Goal: Task Accomplishment & Management: Manage account settings

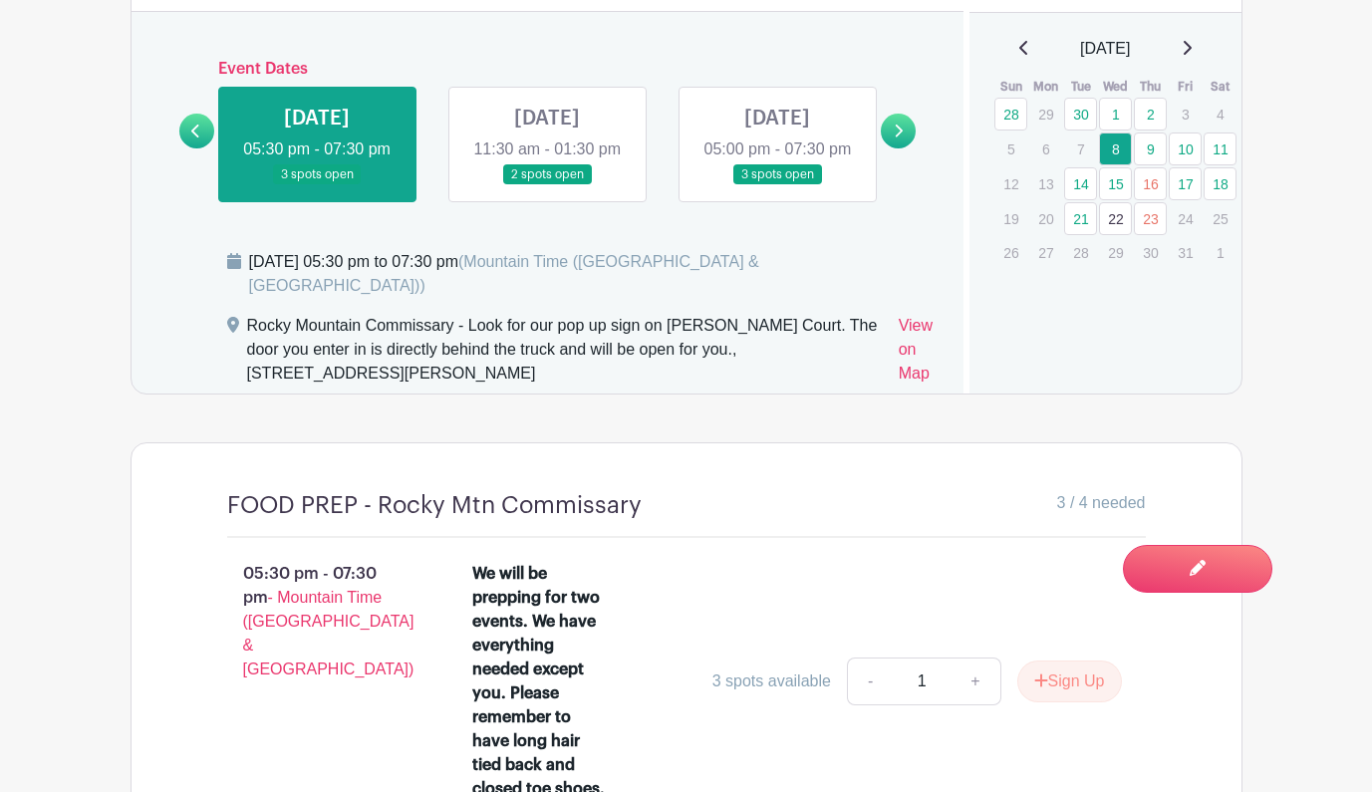
scroll to position [1322, 0]
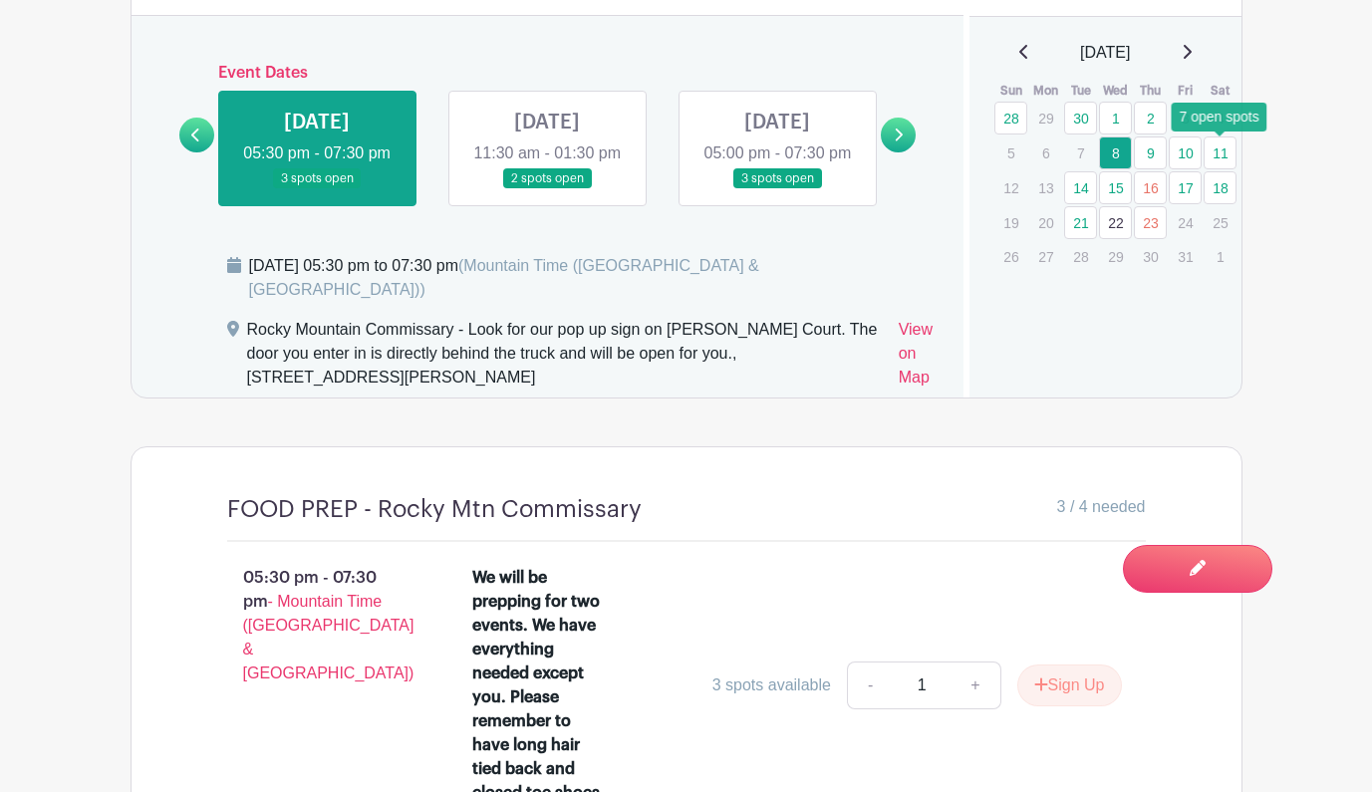
click at [1220, 160] on link "11" at bounding box center [1219, 152] width 33 height 33
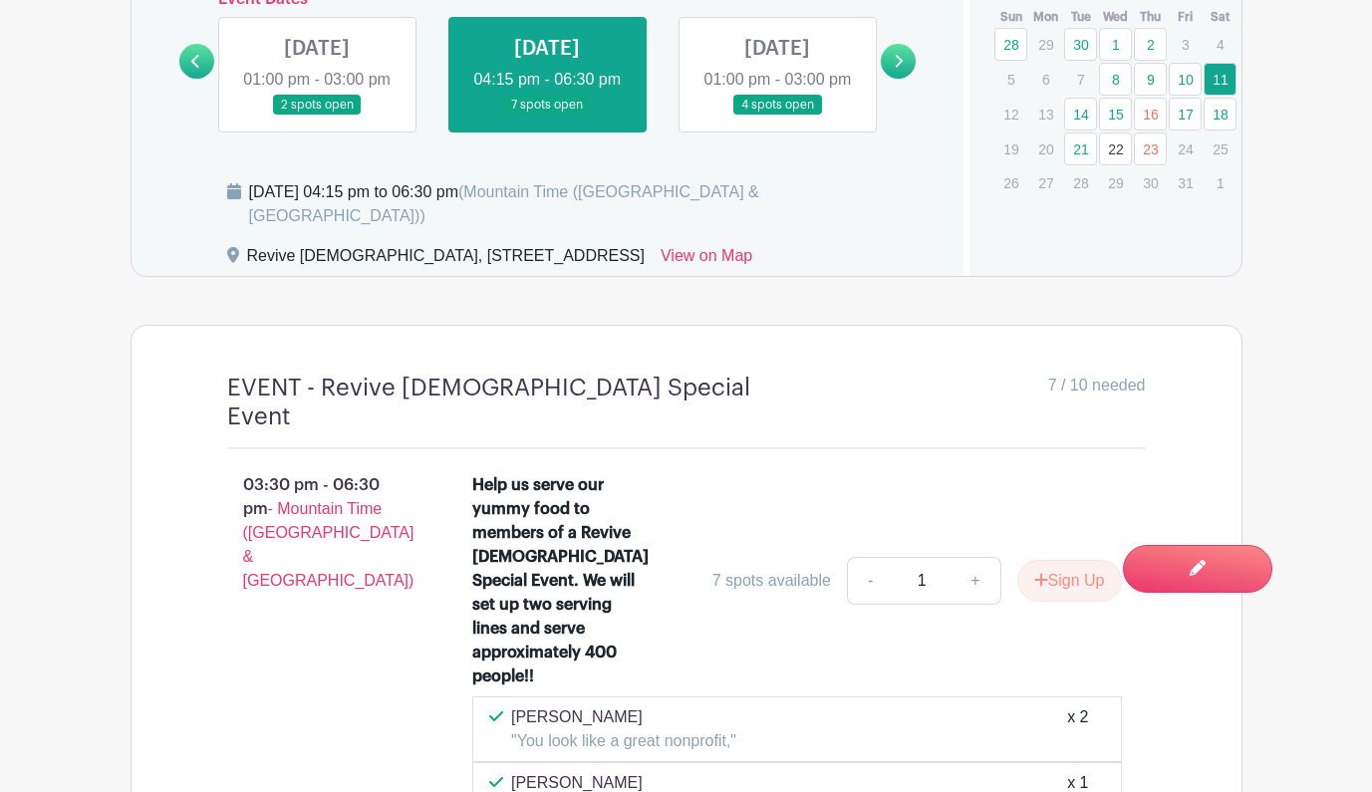
scroll to position [1378, 0]
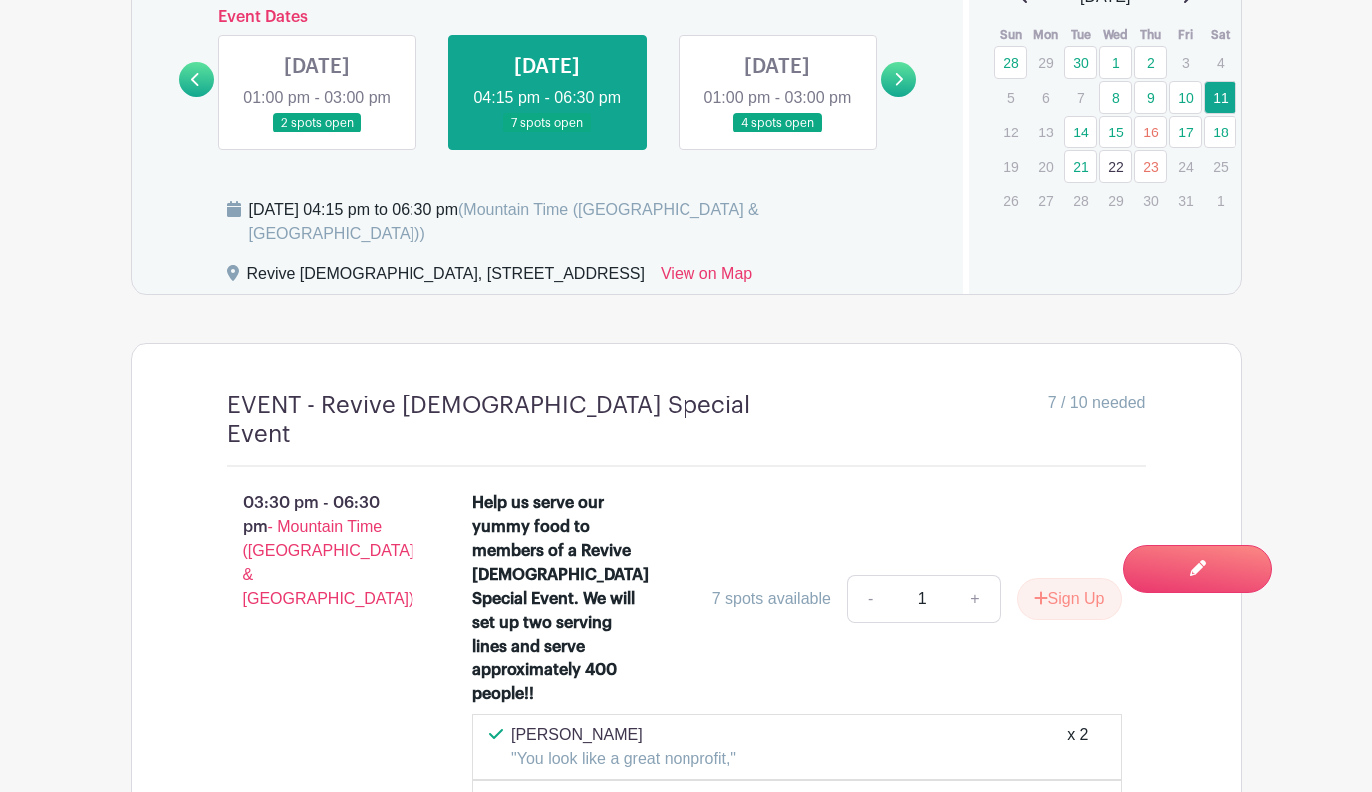
click at [236, 217] on icon at bounding box center [234, 209] width 14 height 16
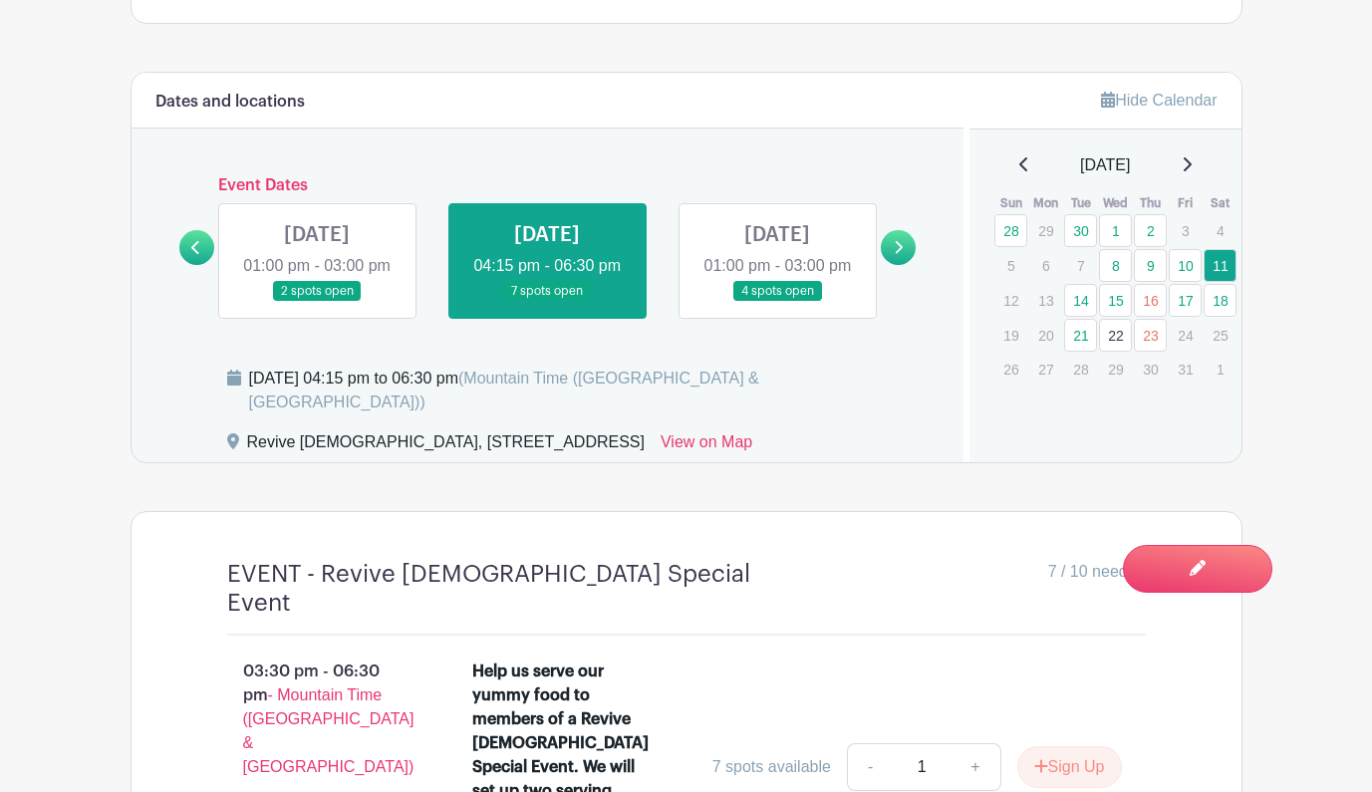
scroll to position [1194, 0]
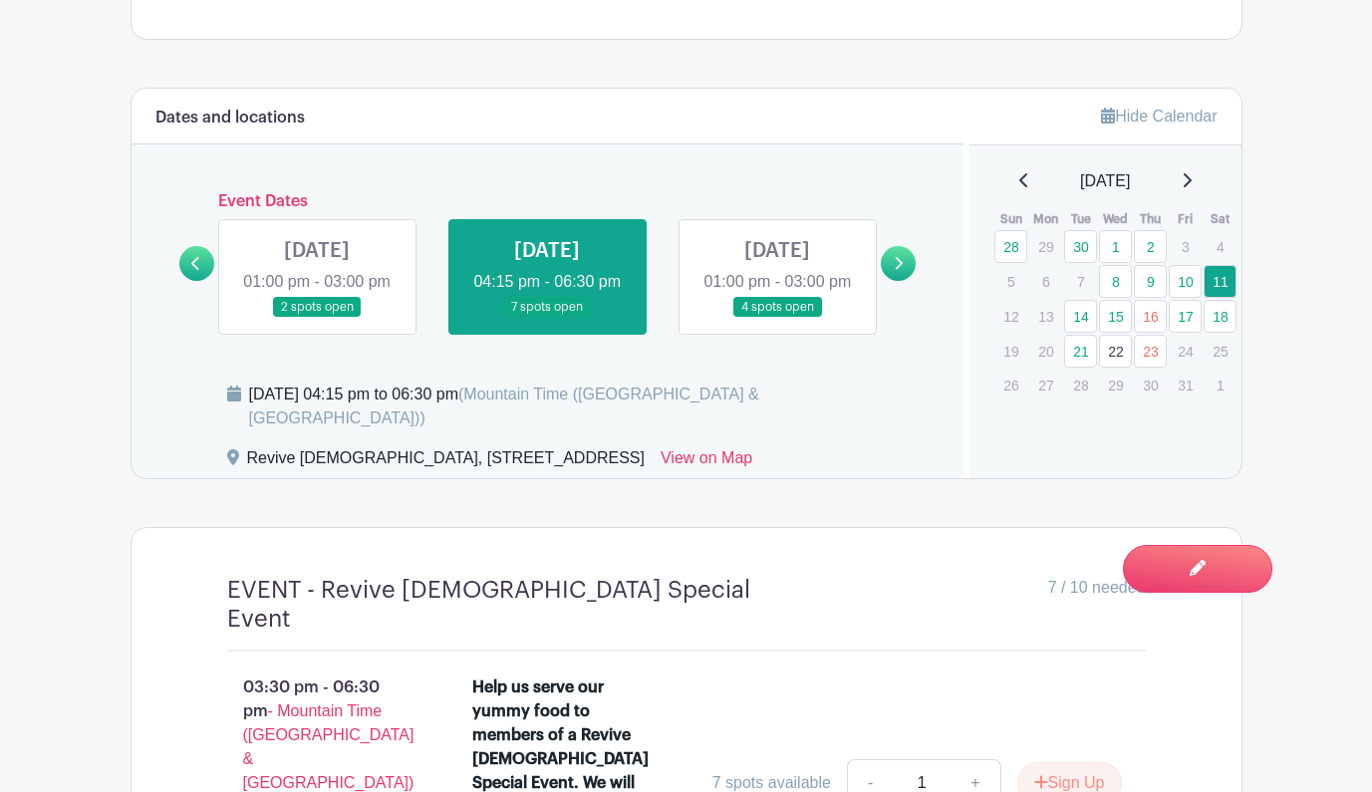
click at [1139, 118] on link "Hide Calendar" at bounding box center [1159, 116] width 116 height 17
click at [1139, 119] on link "Hide Calendar" at bounding box center [1159, 116] width 116 height 17
click at [687, 399] on span "(Mountain Time ([GEOGRAPHIC_DATA] & [GEOGRAPHIC_DATA]))" at bounding box center [504, 406] width 510 height 41
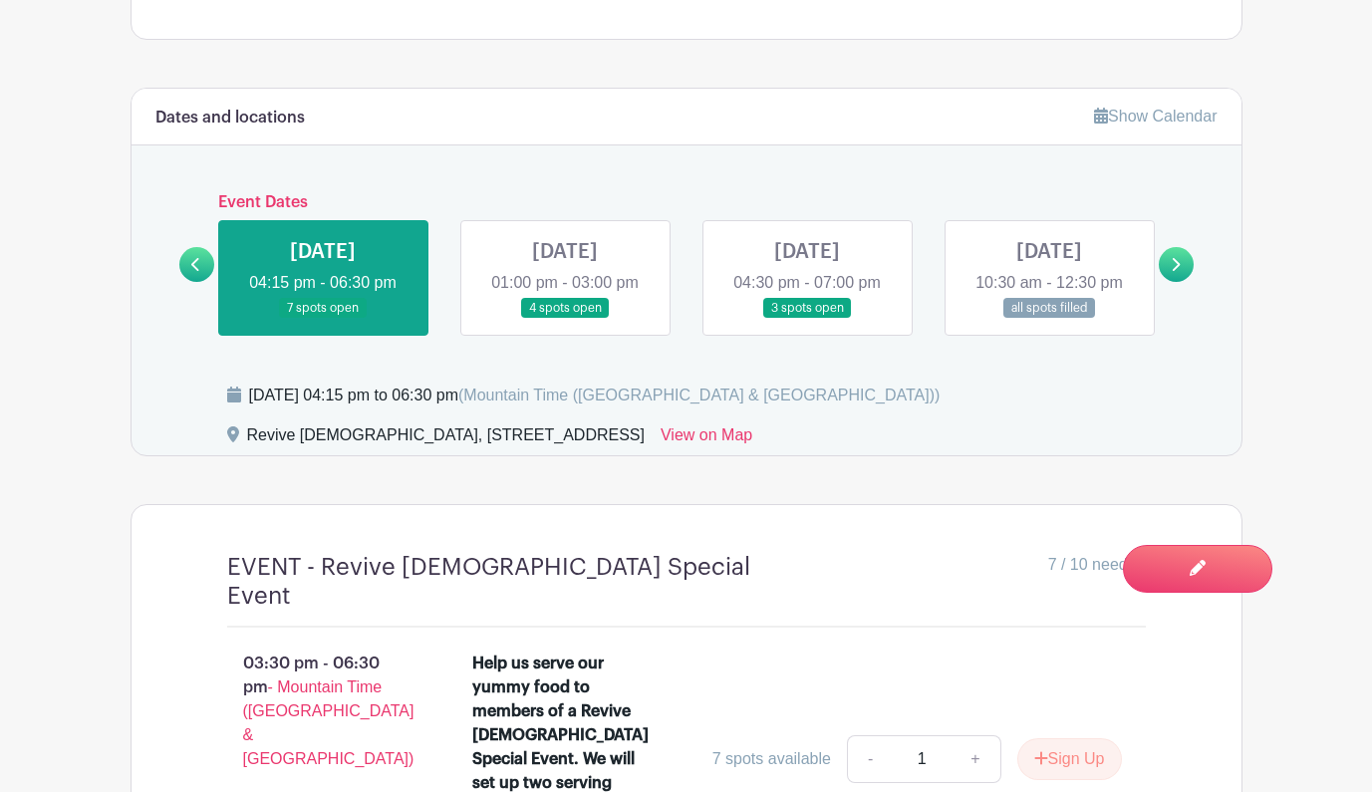
click at [693, 400] on span "(Mountain Time ([GEOGRAPHIC_DATA] & [GEOGRAPHIC_DATA]))" at bounding box center [698, 395] width 481 height 17
click at [231, 398] on icon at bounding box center [234, 395] width 14 height 16
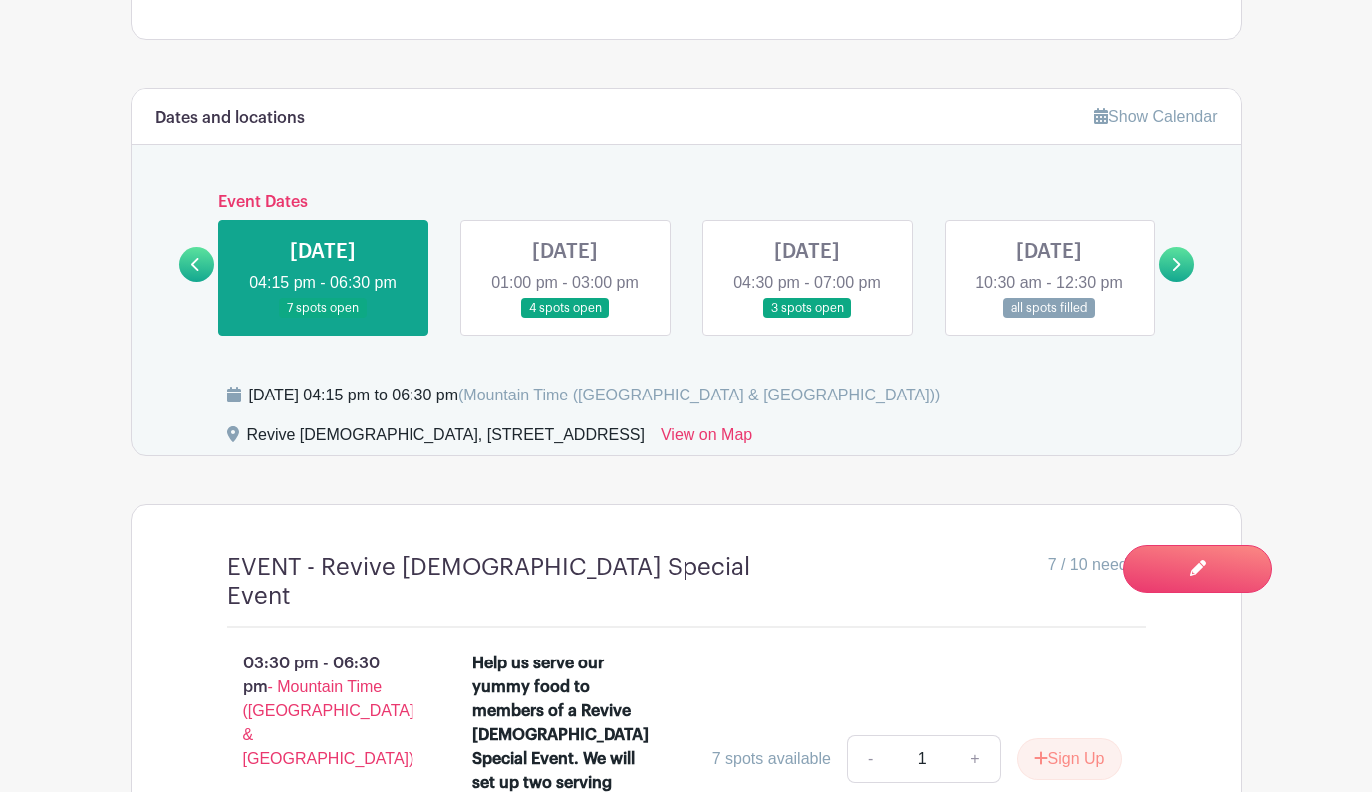
click at [231, 398] on icon at bounding box center [234, 395] width 14 height 16
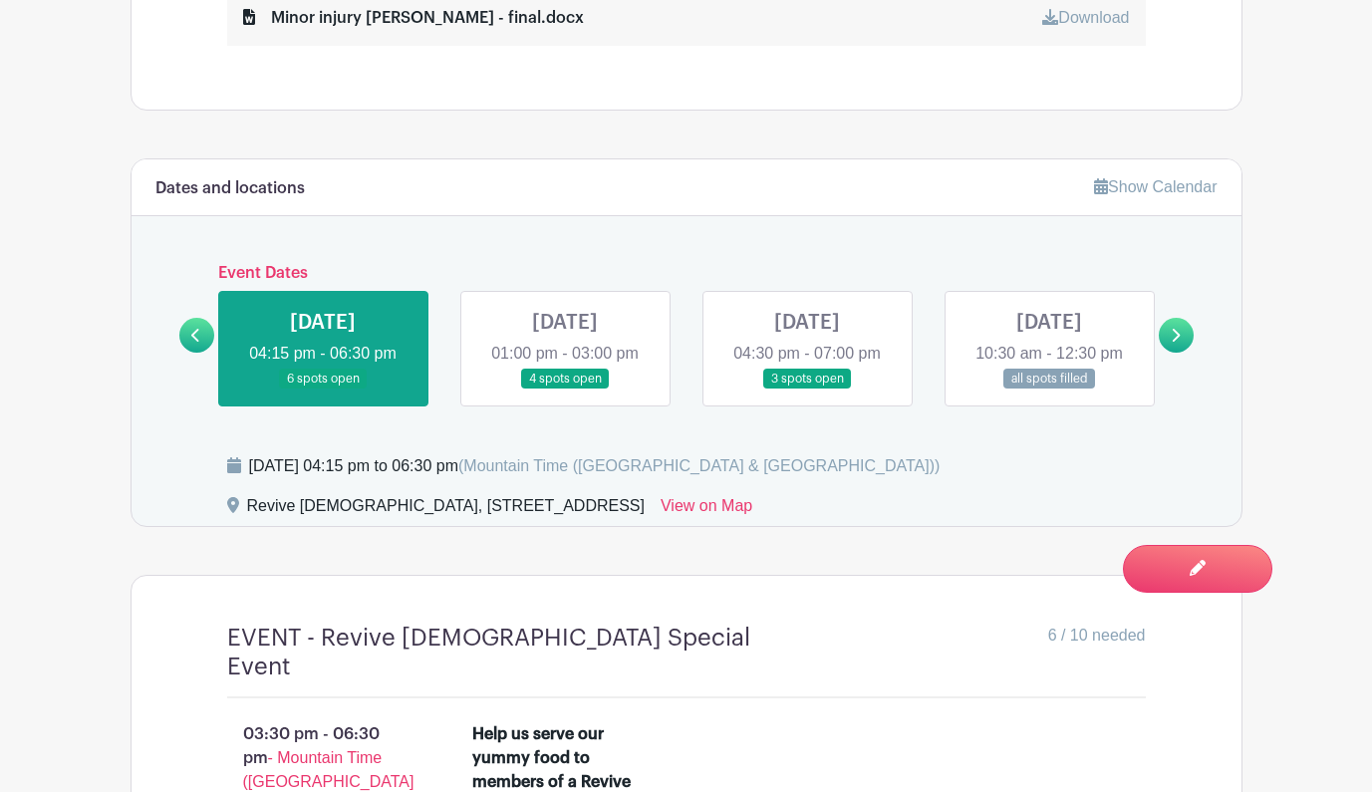
scroll to position [1127, 0]
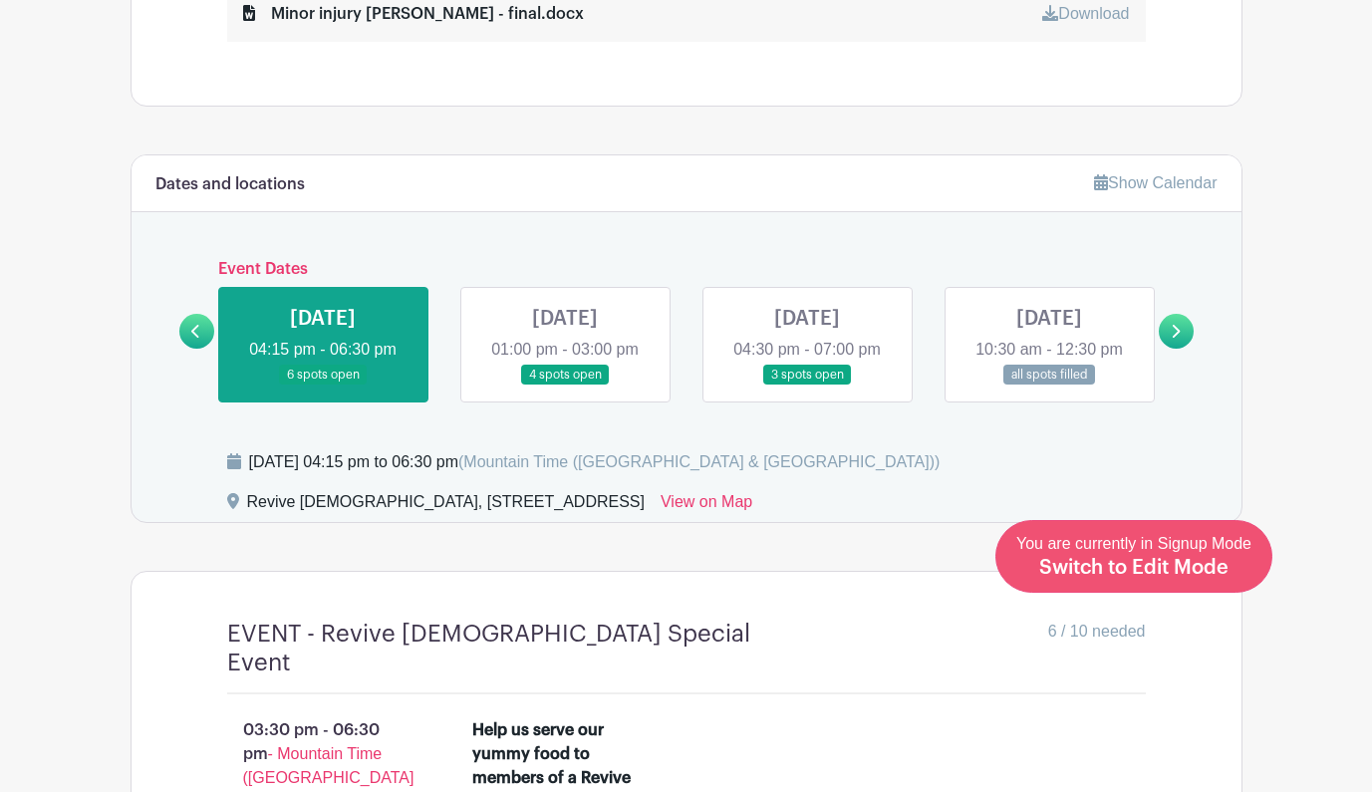
click at [1199, 561] on span "Switch to Edit Mode" at bounding box center [1133, 568] width 189 height 20
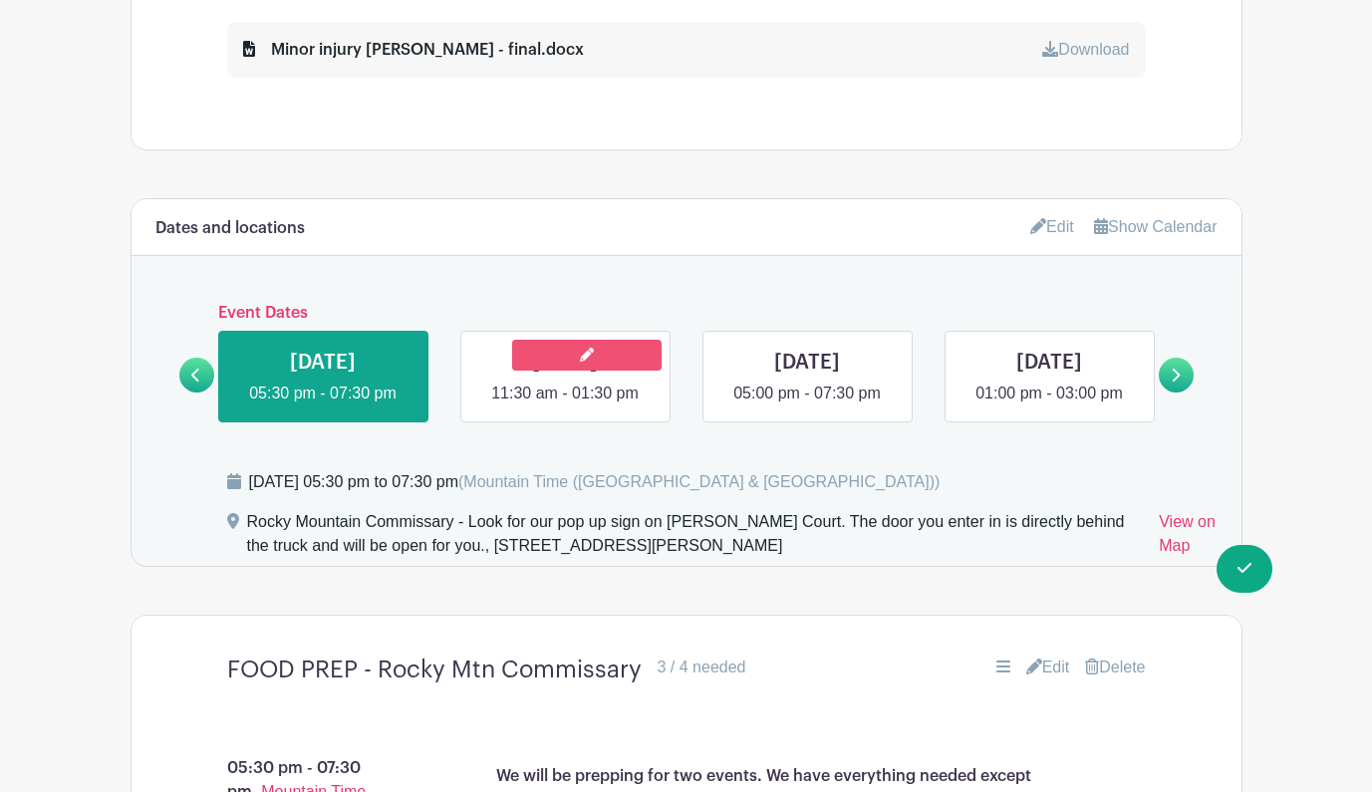
scroll to position [1147, 0]
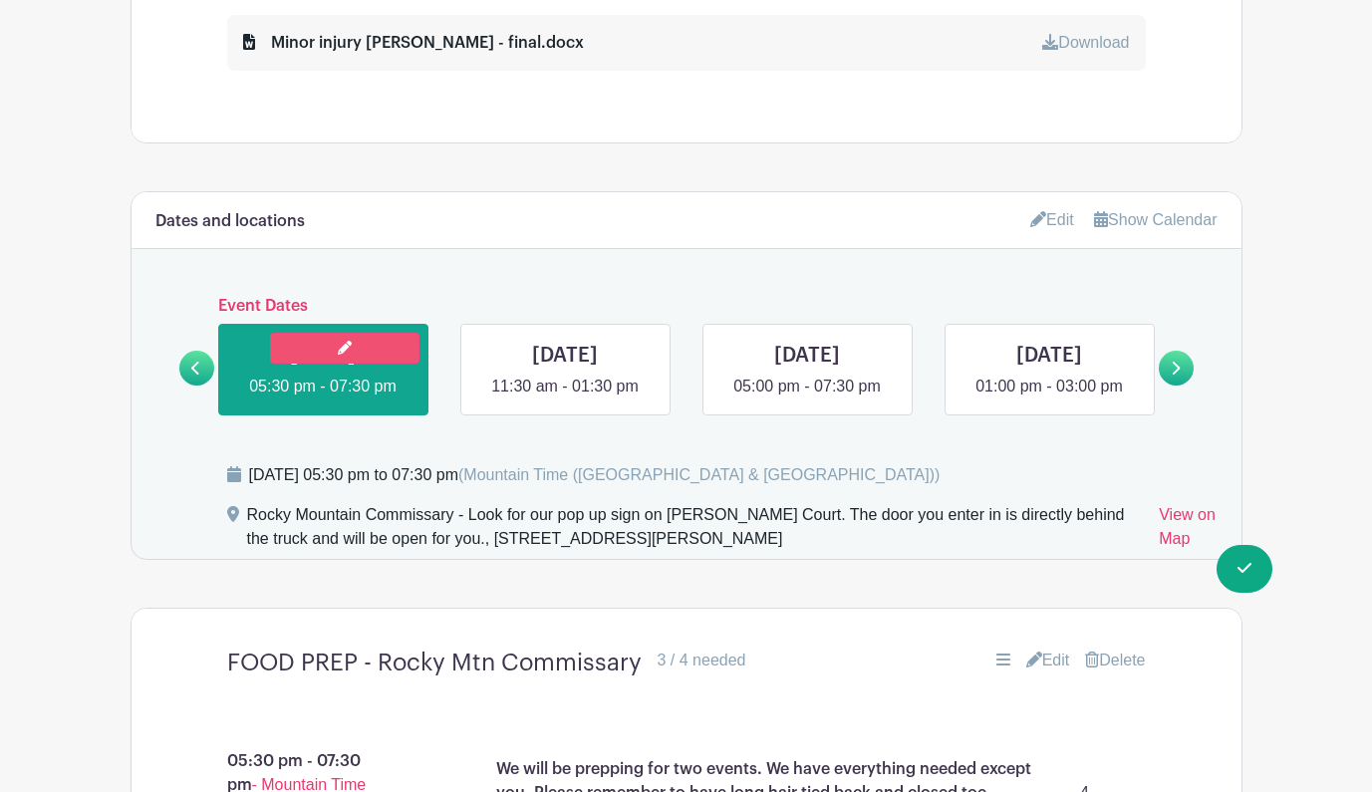
click at [298, 349] on link at bounding box center [344, 348] width 149 height 31
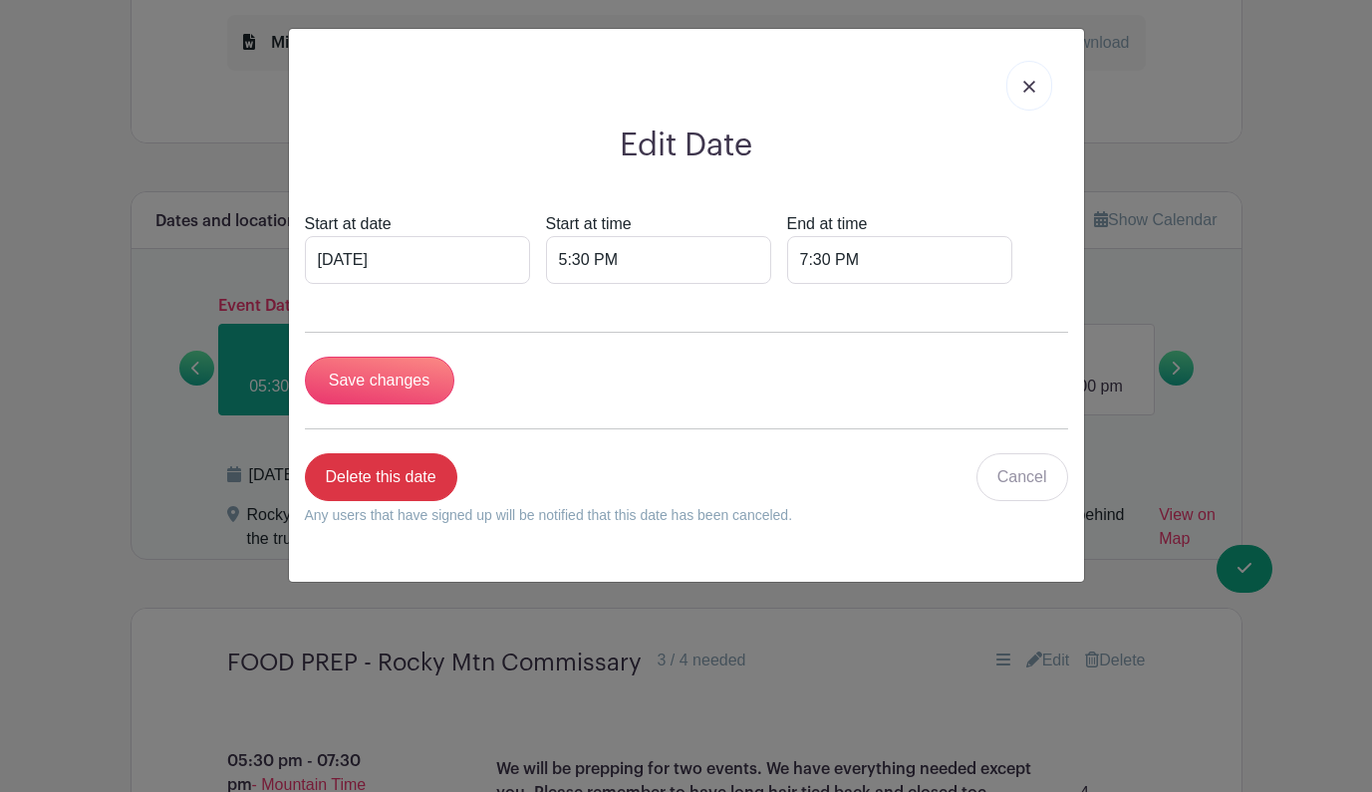
click at [1029, 85] on img at bounding box center [1029, 87] width 12 height 12
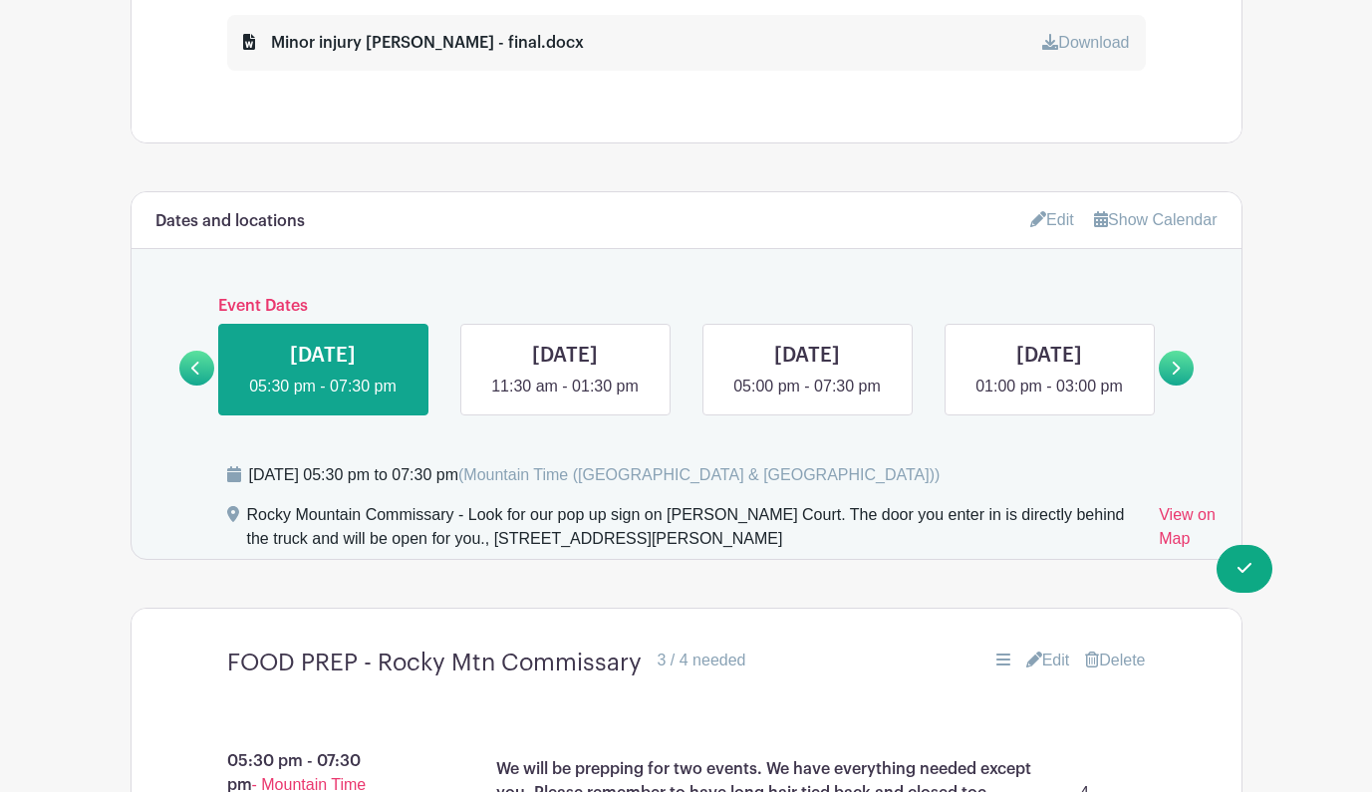
click at [1181, 363] on link at bounding box center [1176, 368] width 35 height 35
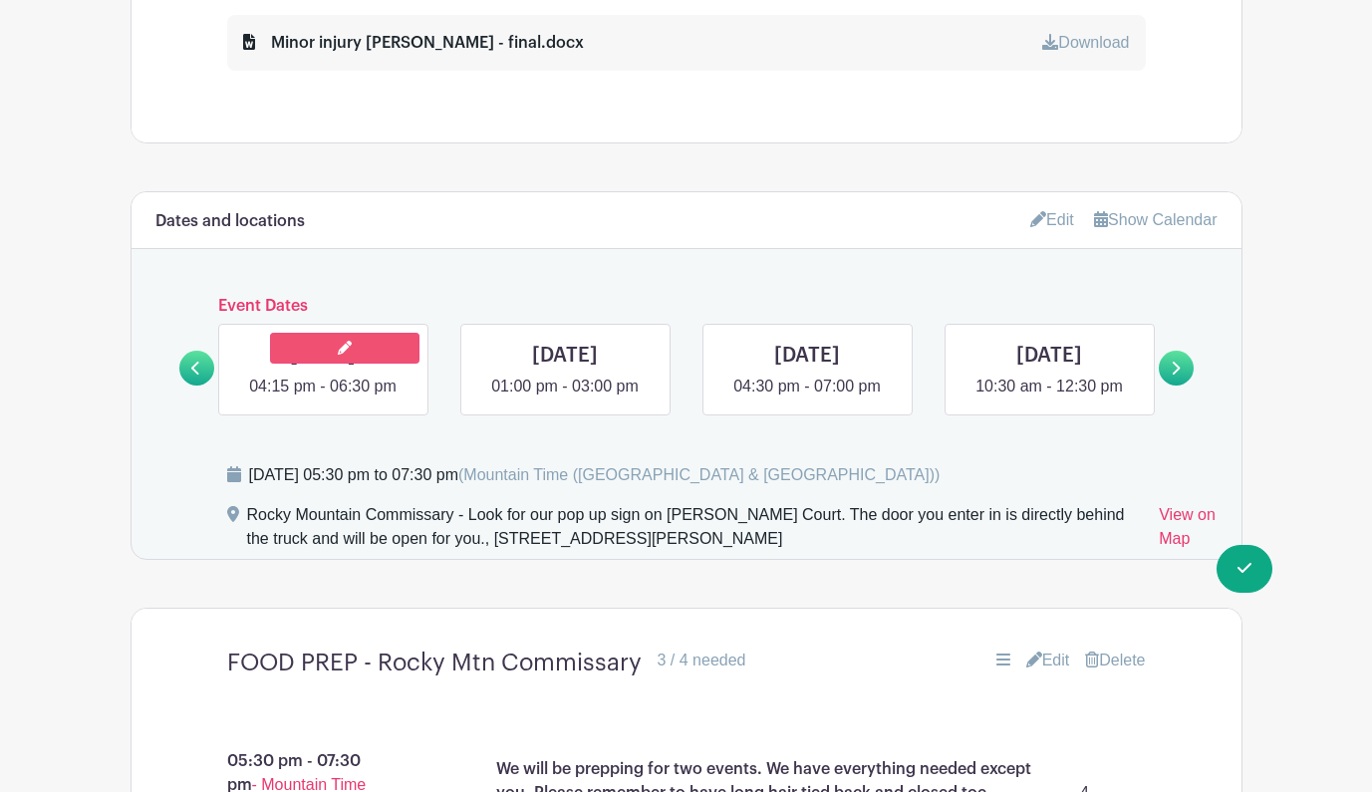
click at [326, 354] on link at bounding box center [344, 348] width 149 height 31
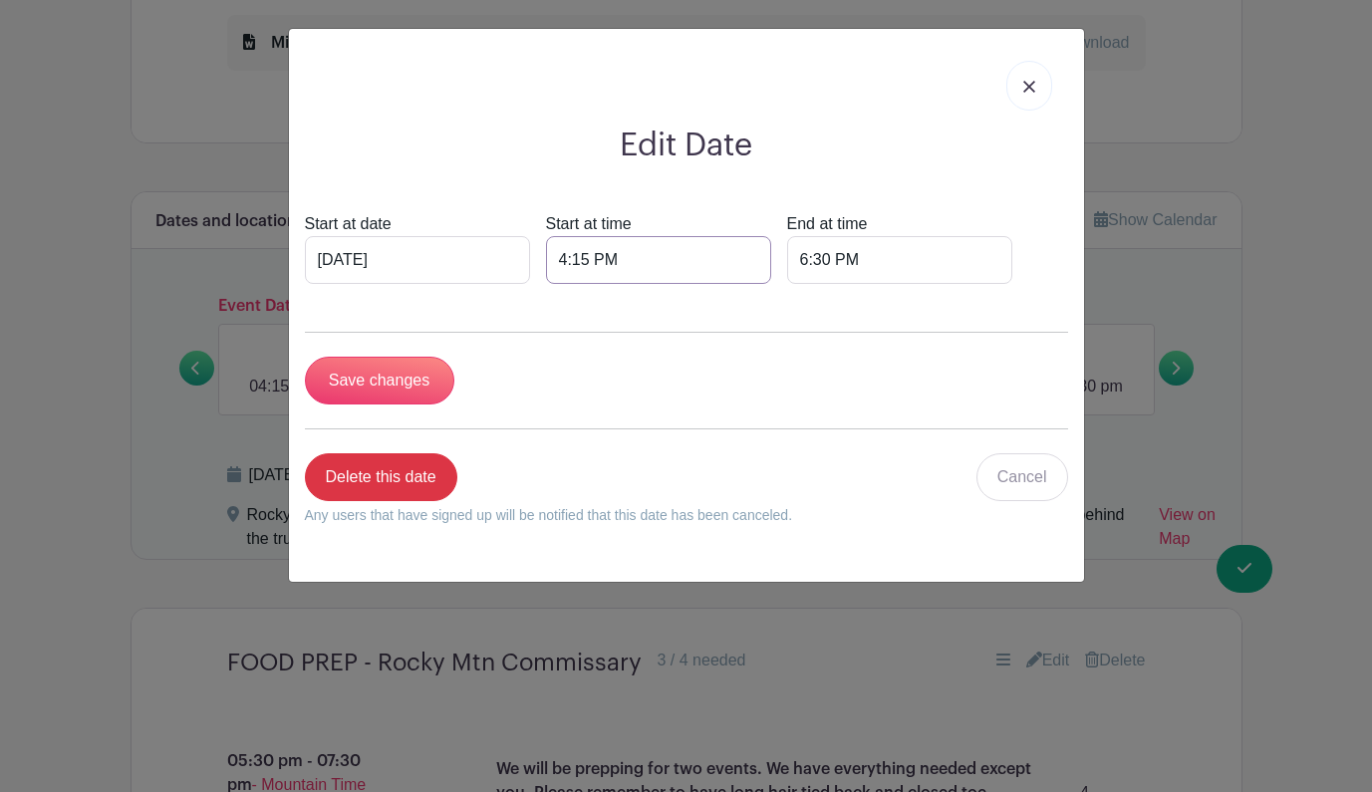
click at [549, 261] on input "4:15 PM" at bounding box center [658, 260] width 225 height 48
click at [559, 310] on icon at bounding box center [562, 307] width 12 height 16
click at [565, 386] on icon at bounding box center [562, 392] width 12 height 16
click at [693, 300] on icon at bounding box center [691, 307] width 12 height 16
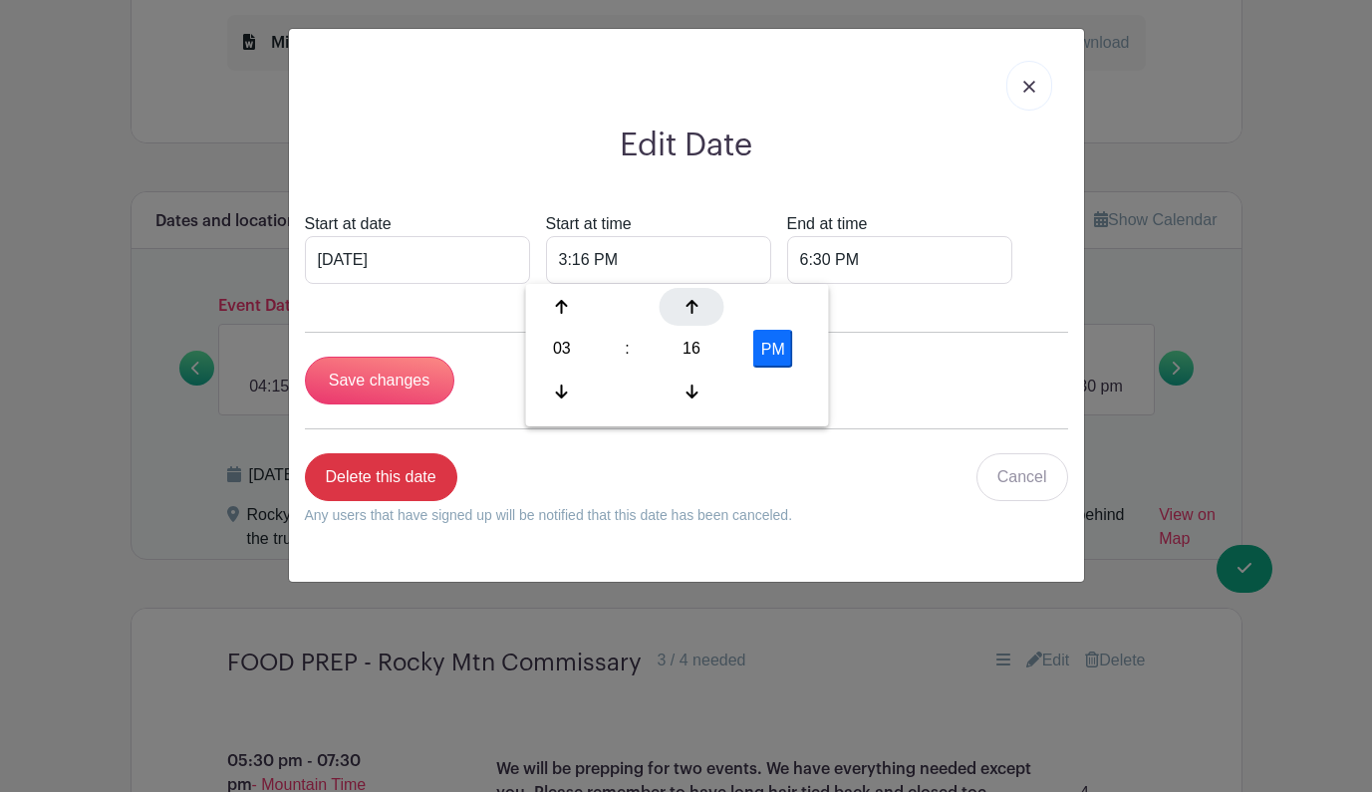
click at [693, 300] on icon at bounding box center [691, 307] width 12 height 16
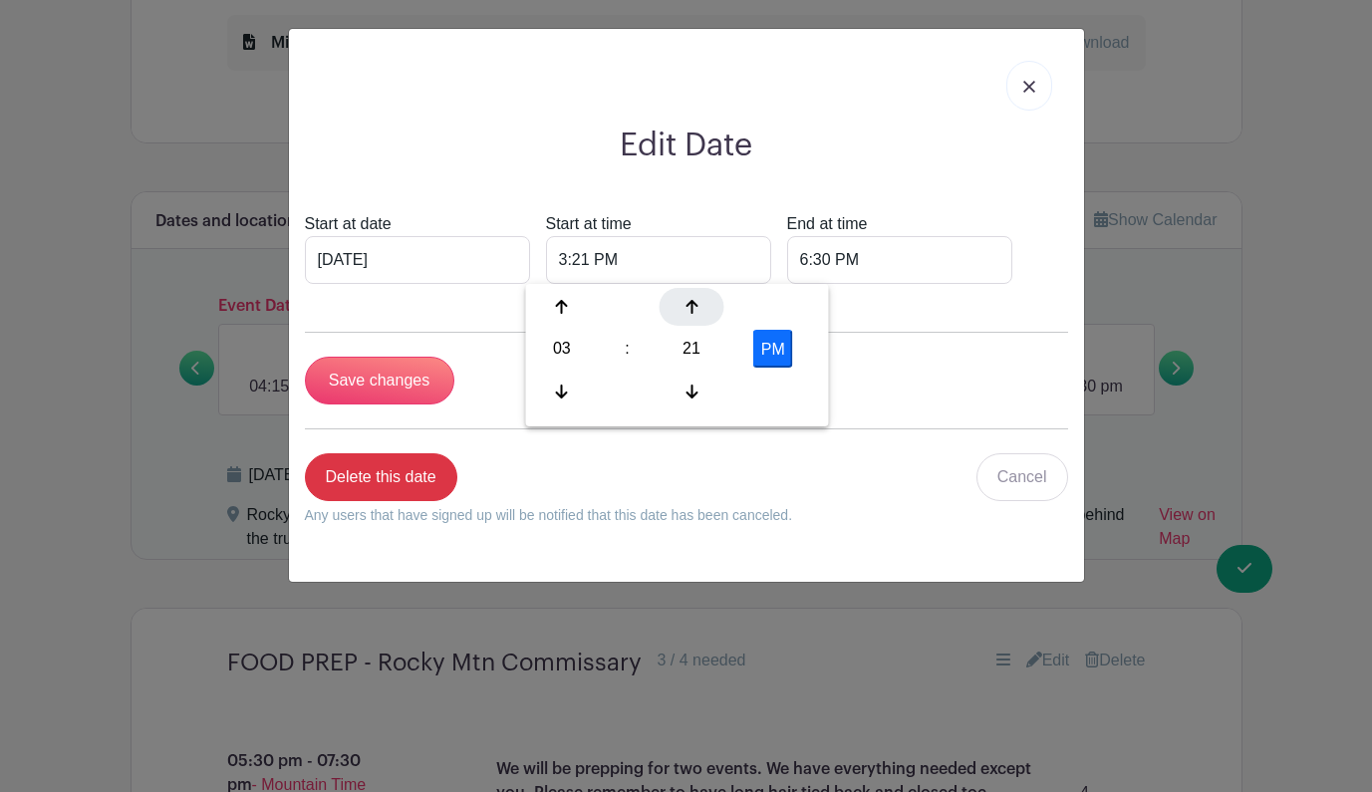
click at [693, 300] on icon at bounding box center [691, 307] width 12 height 16
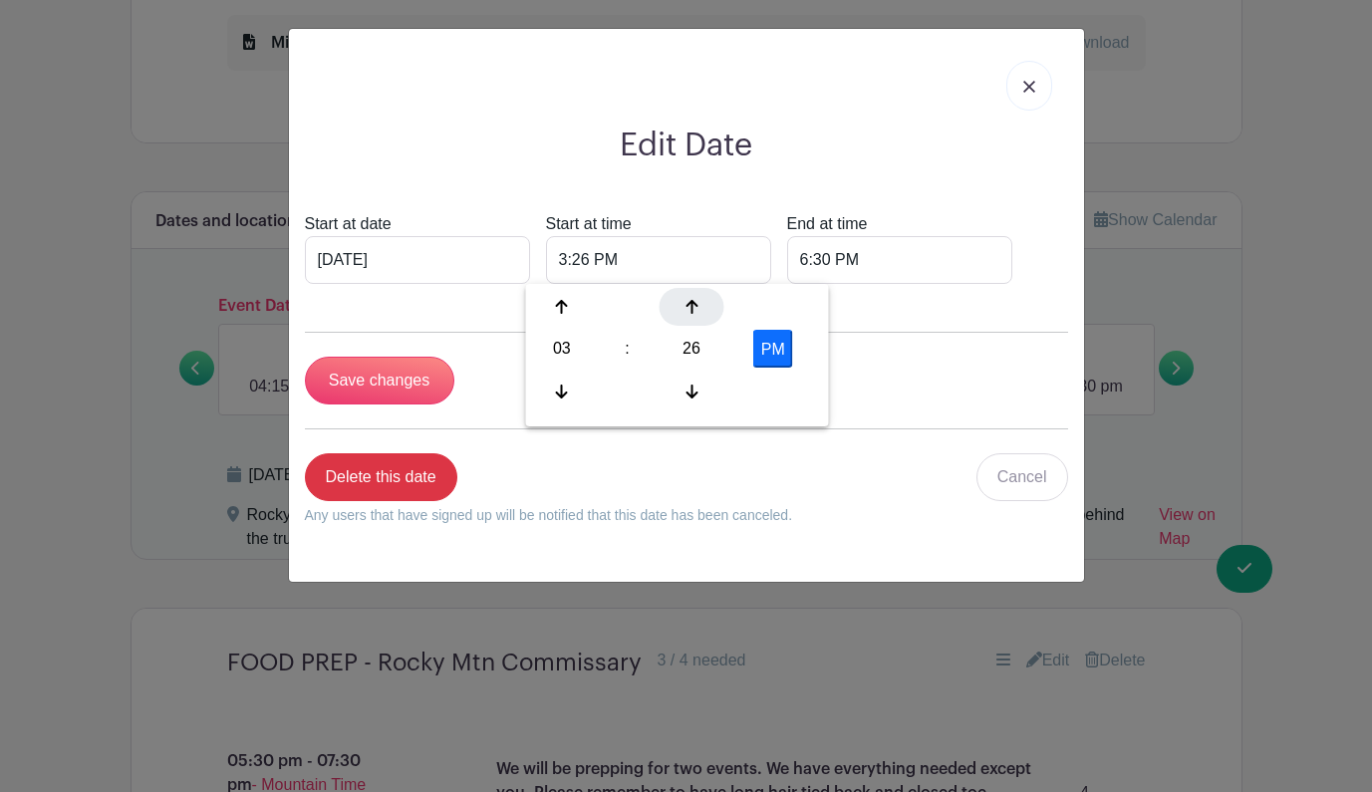
click at [693, 300] on icon at bounding box center [691, 307] width 12 height 16
type input "3:30 PM"
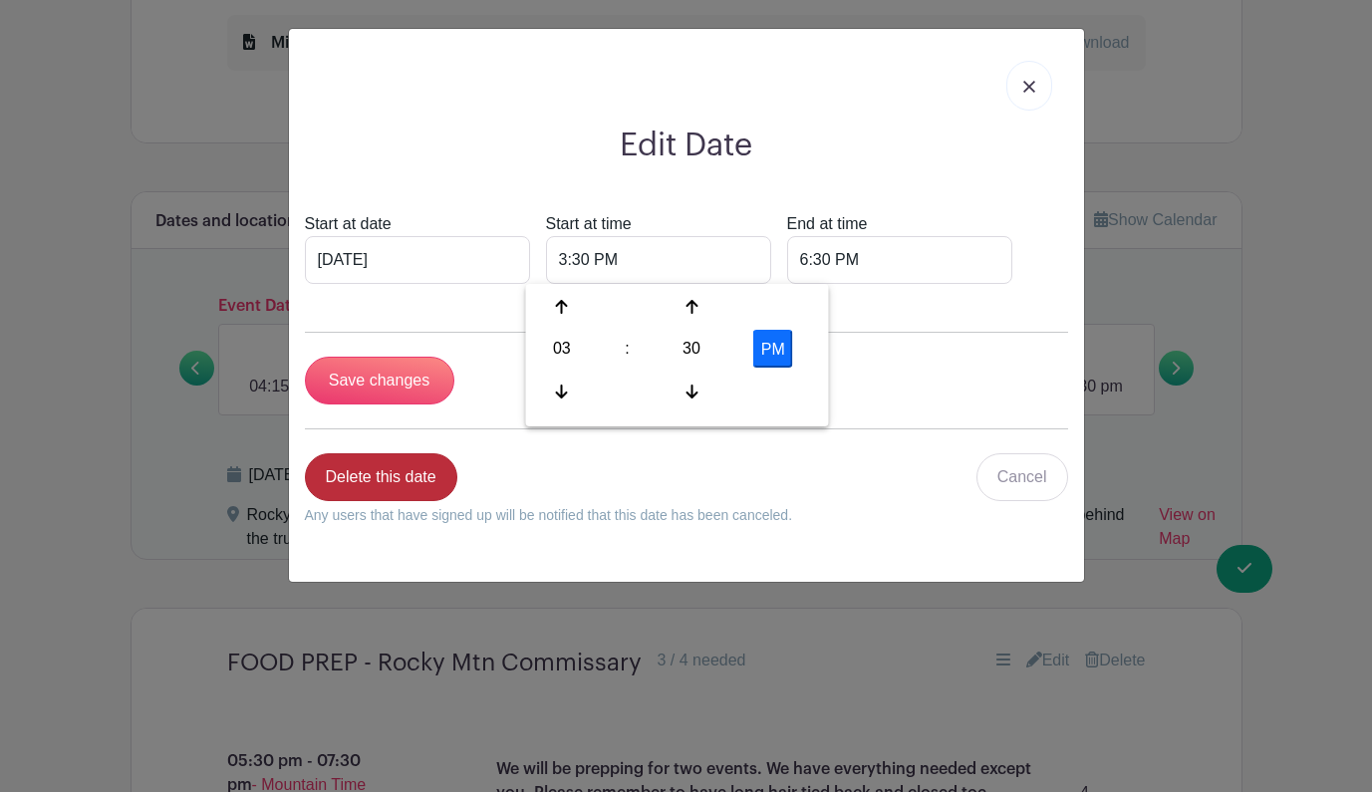
click at [346, 486] on link "Delete this date" at bounding box center [381, 477] width 152 height 48
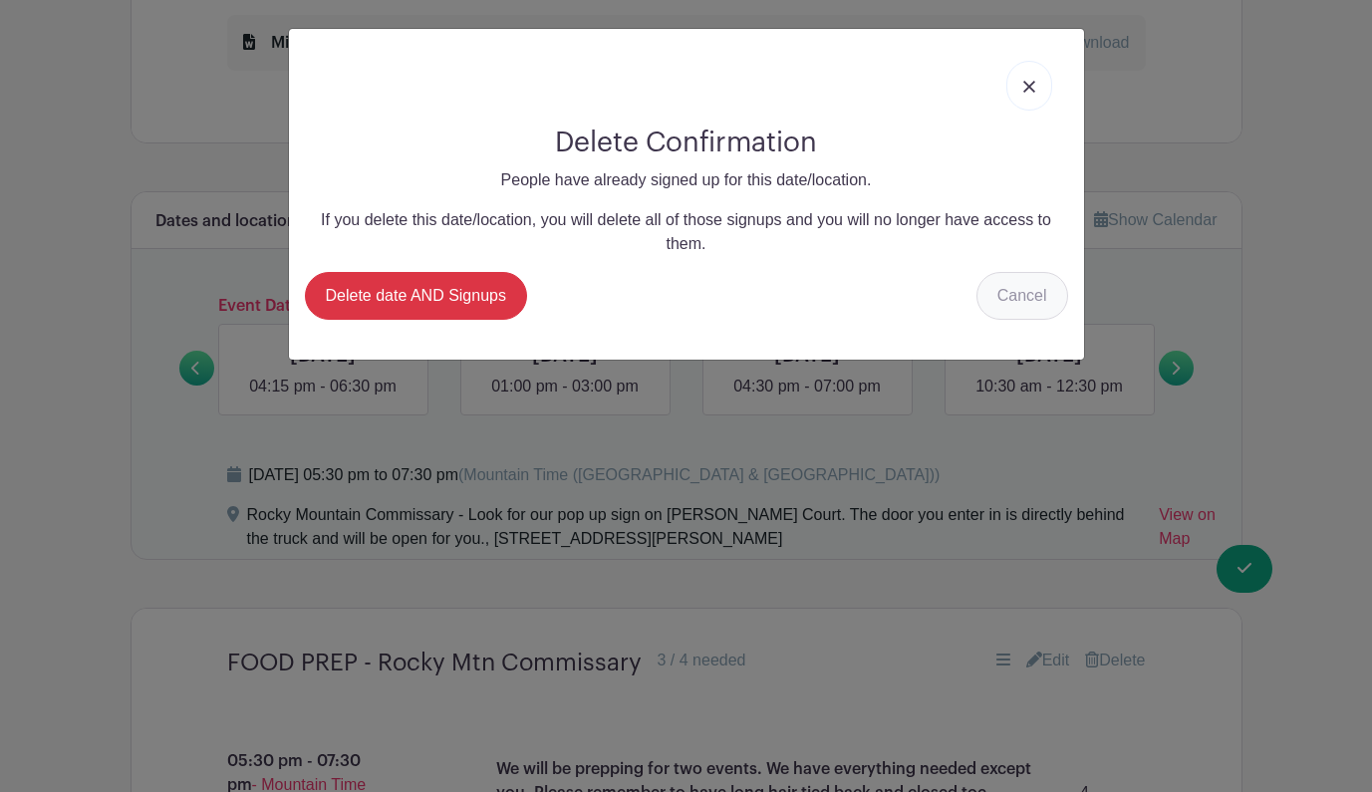
click at [1014, 288] on link "Cancel" at bounding box center [1022, 296] width 92 height 48
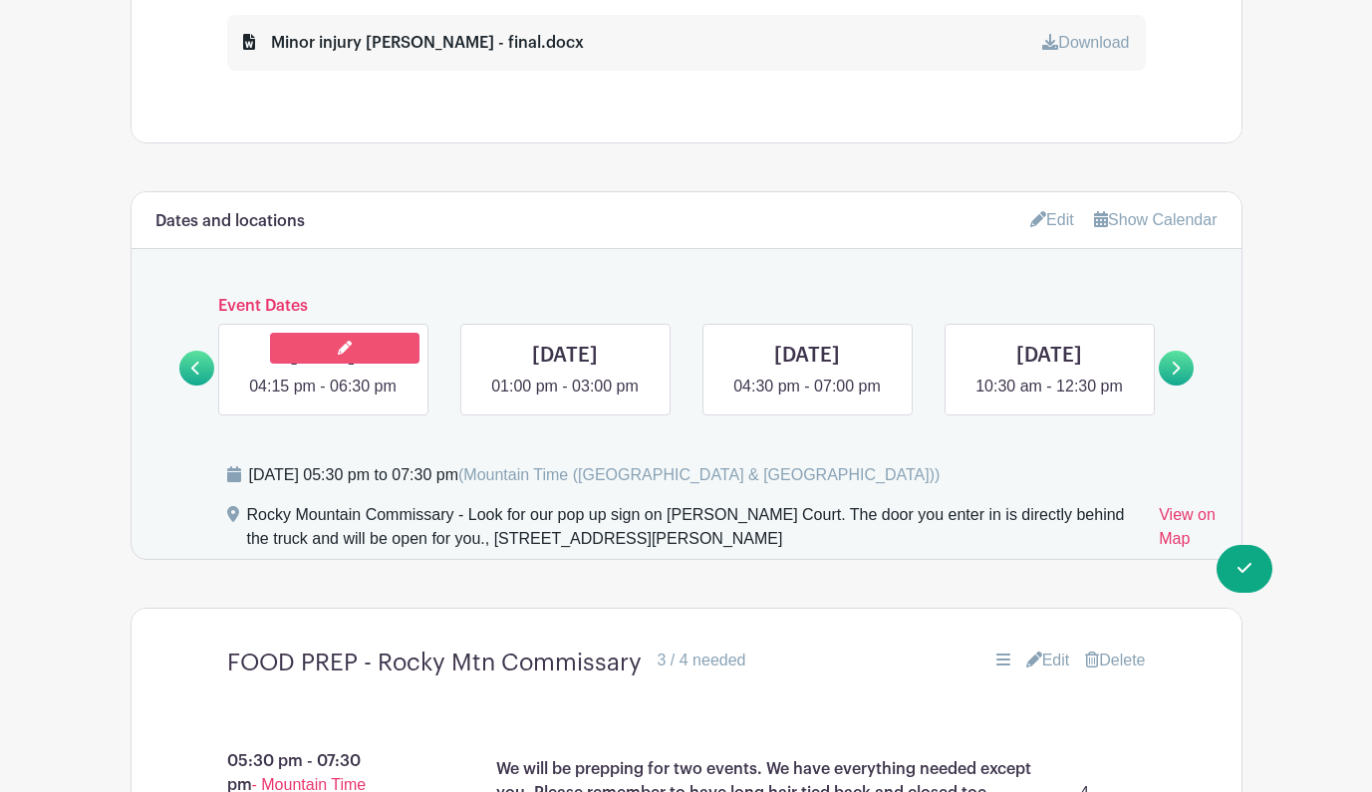
click at [368, 364] on link at bounding box center [344, 348] width 149 height 31
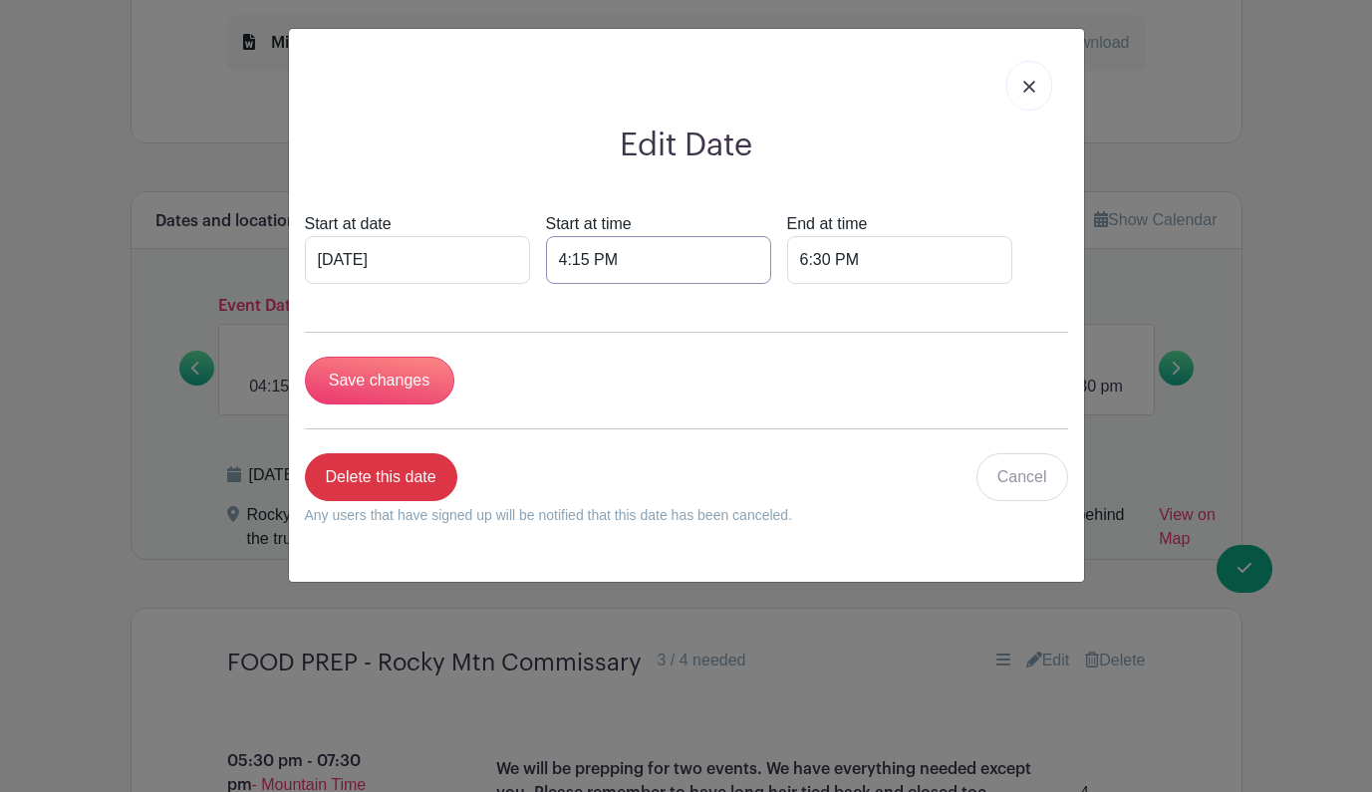
click at [582, 262] on input "4:15 PM" at bounding box center [658, 260] width 225 height 48
click at [567, 307] on icon at bounding box center [562, 307] width 12 height 16
click at [563, 389] on icon at bounding box center [562, 392] width 12 height 16
click at [689, 399] on icon at bounding box center [691, 392] width 12 height 16
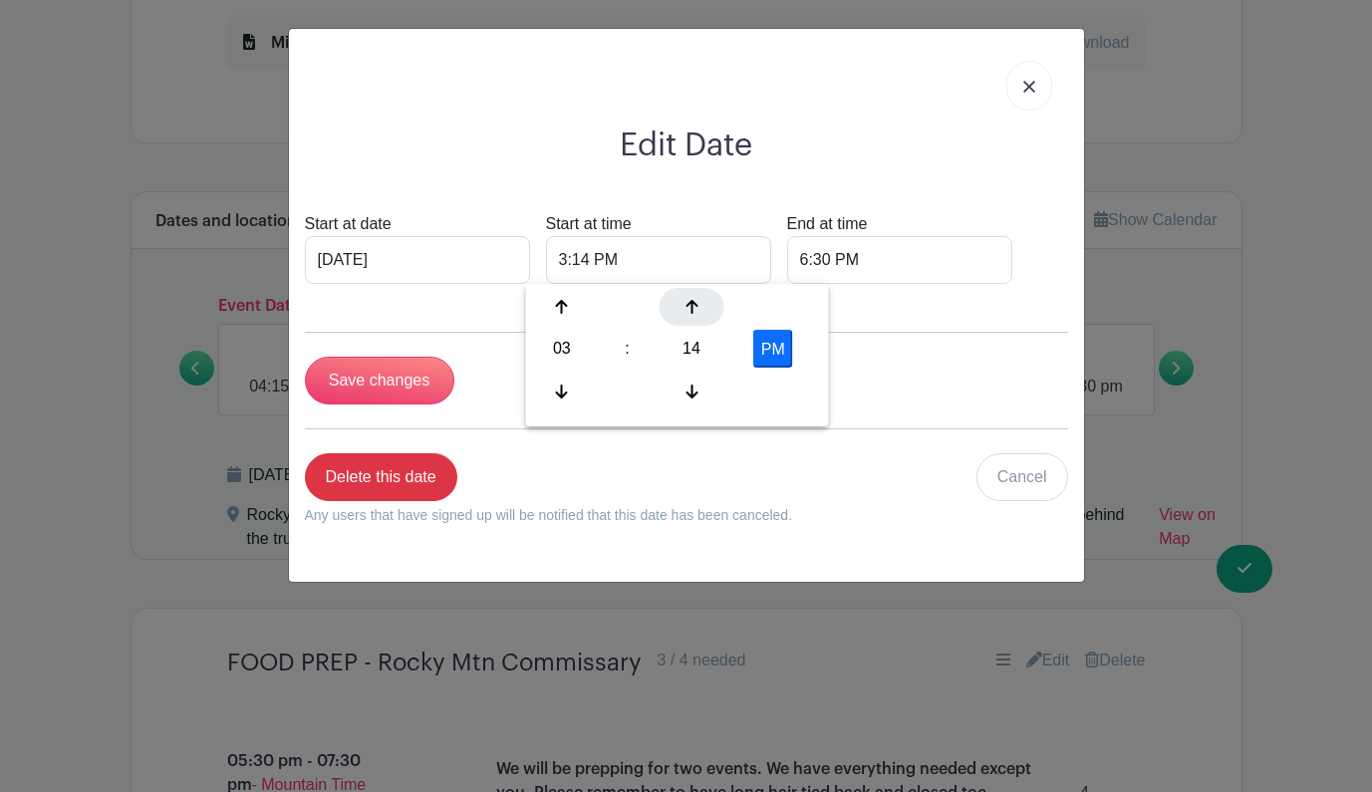
click at [686, 311] on icon at bounding box center [691, 307] width 12 height 16
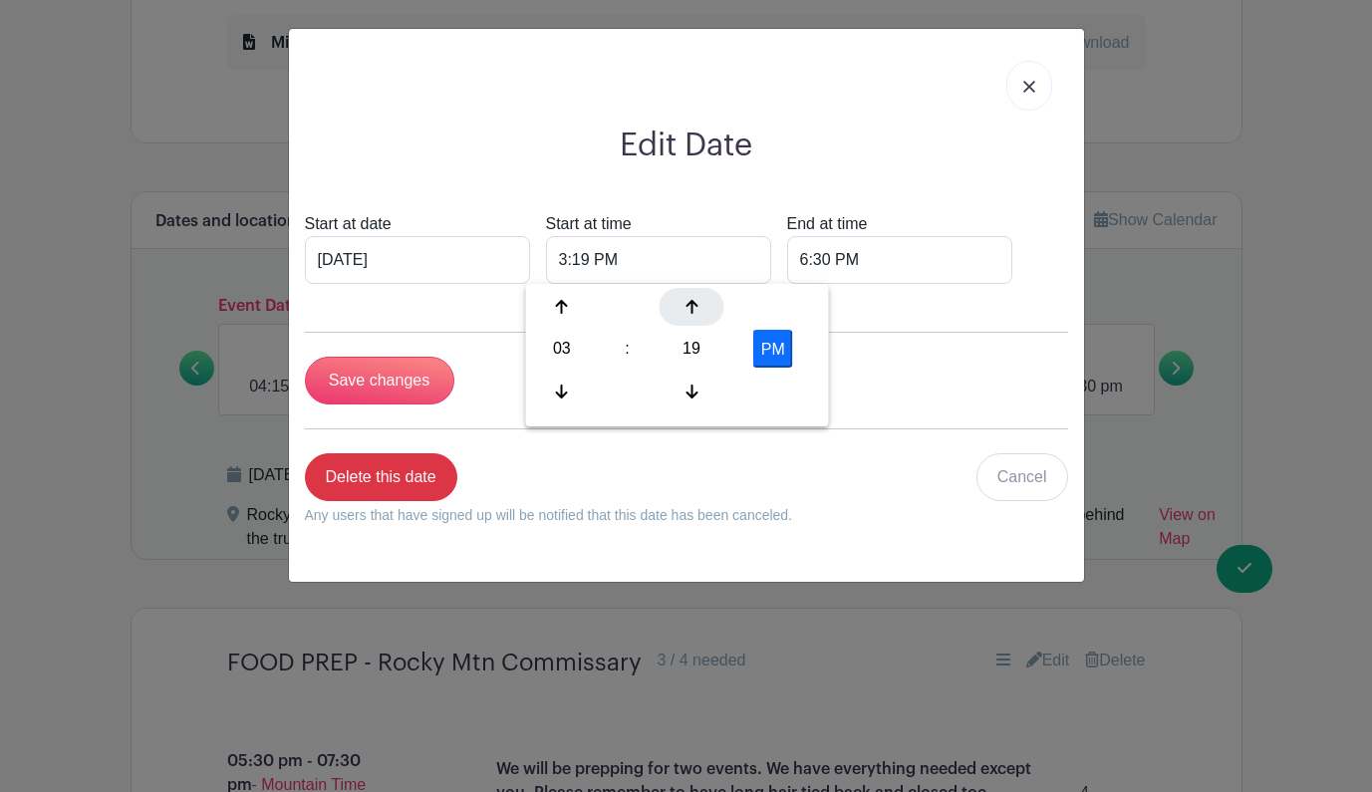
click at [686, 311] on icon at bounding box center [691, 307] width 12 height 16
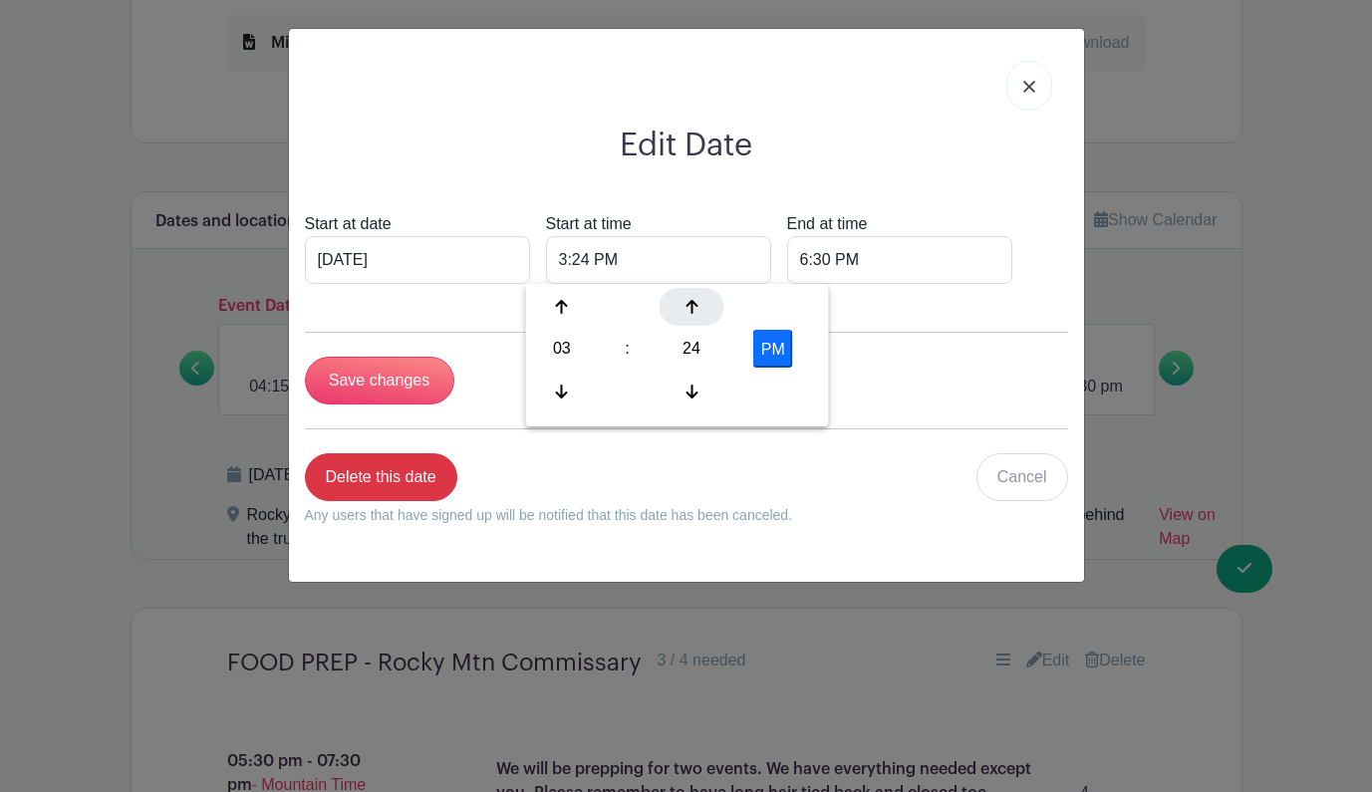
click at [686, 311] on icon at bounding box center [691, 307] width 12 height 16
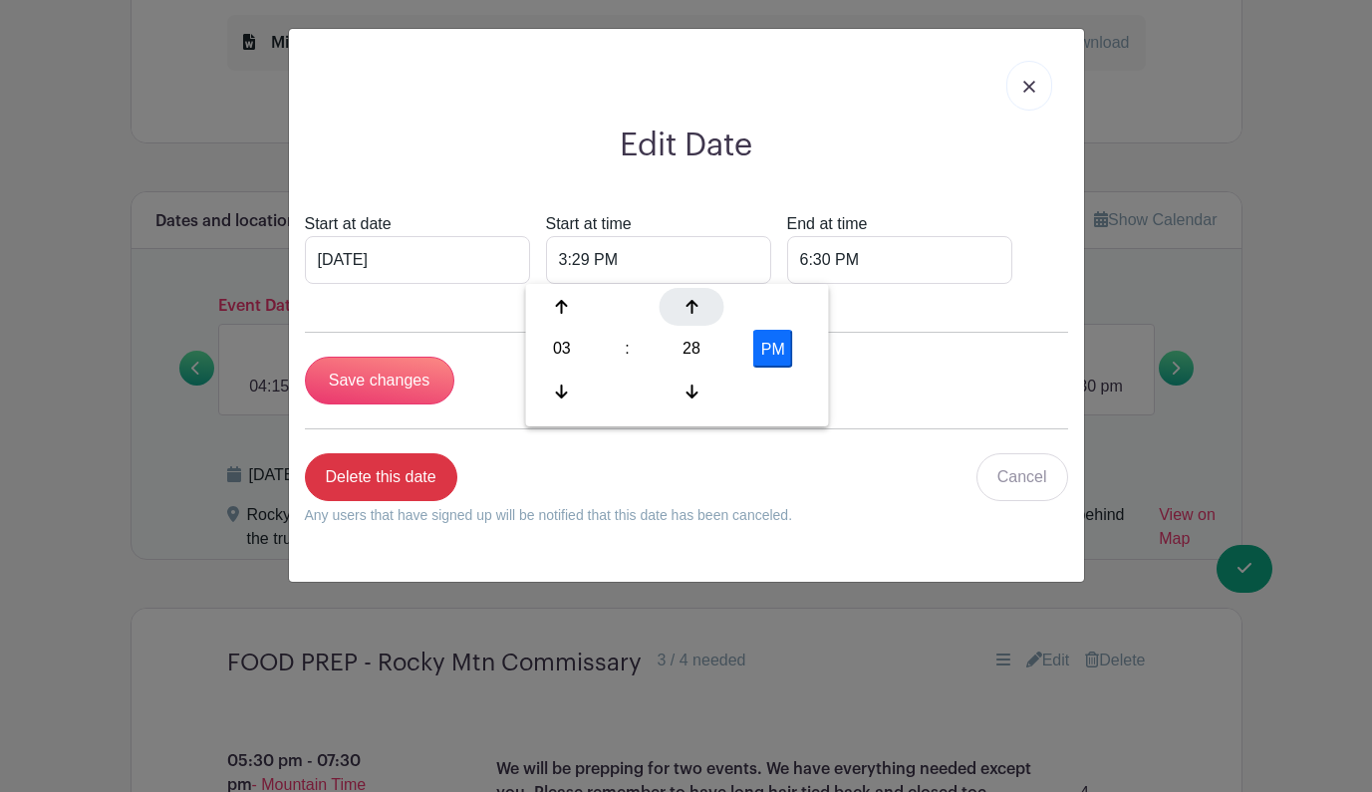
click at [686, 311] on icon at bounding box center [691, 307] width 12 height 16
click at [689, 391] on icon at bounding box center [691, 392] width 12 height 16
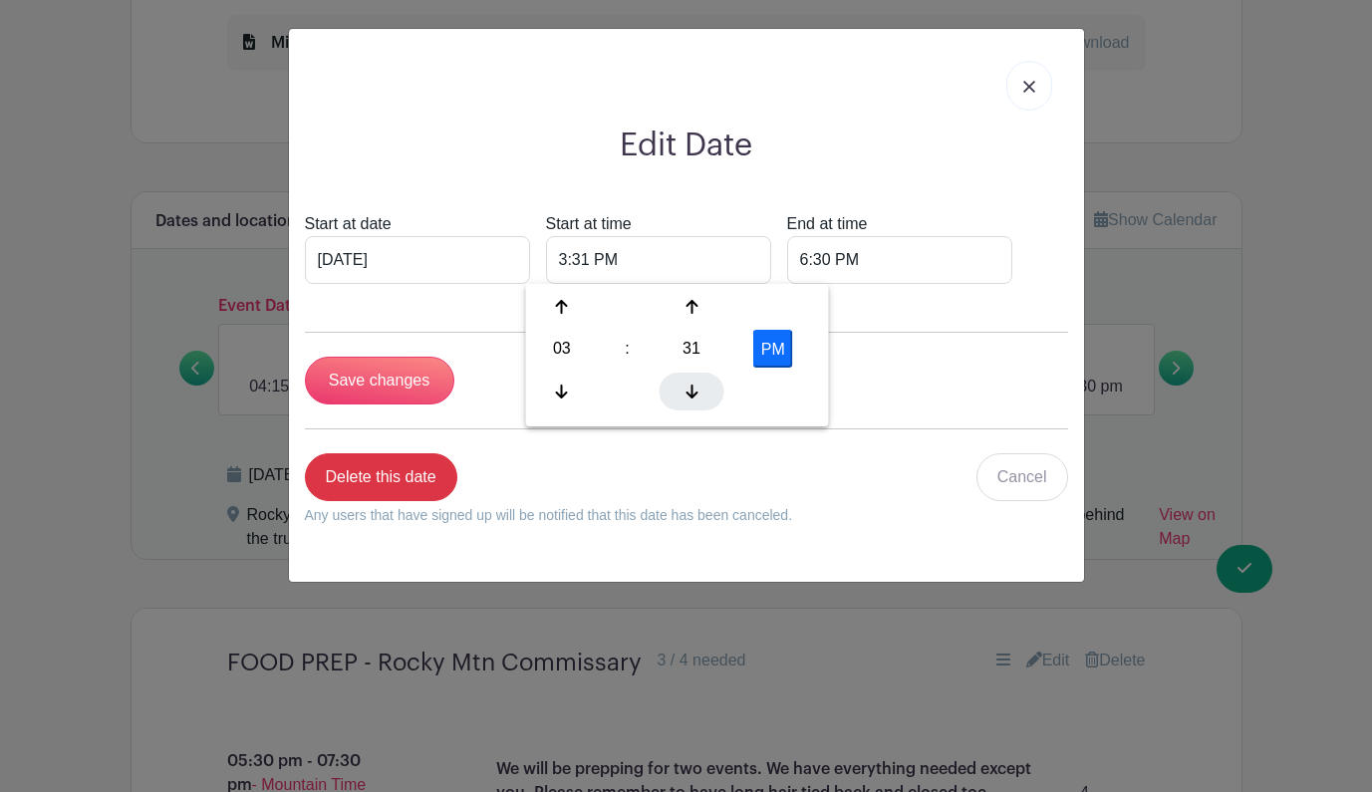
type input "3:30 PM"
click at [424, 374] on input "Save changes" at bounding box center [379, 381] width 149 height 48
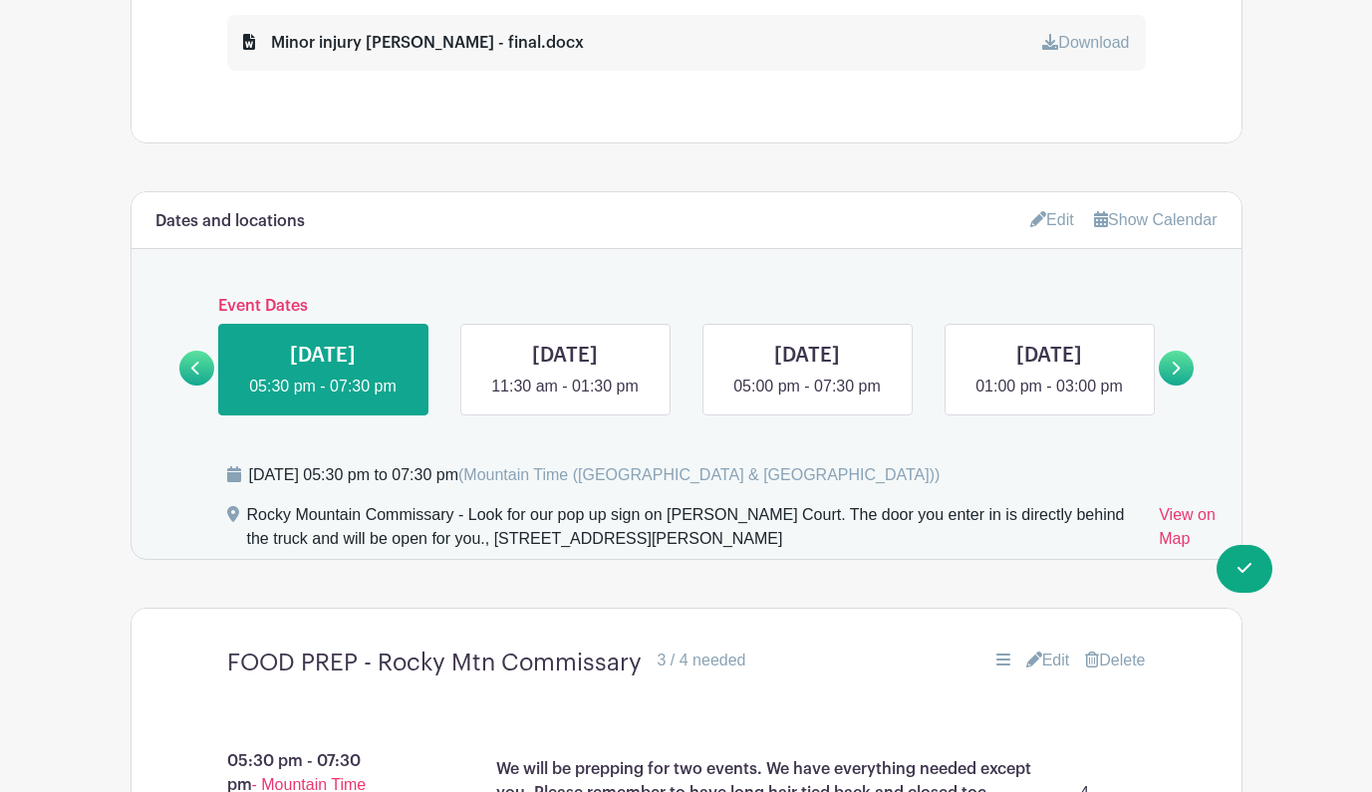
click at [1179, 365] on icon at bounding box center [1175, 368] width 9 height 15
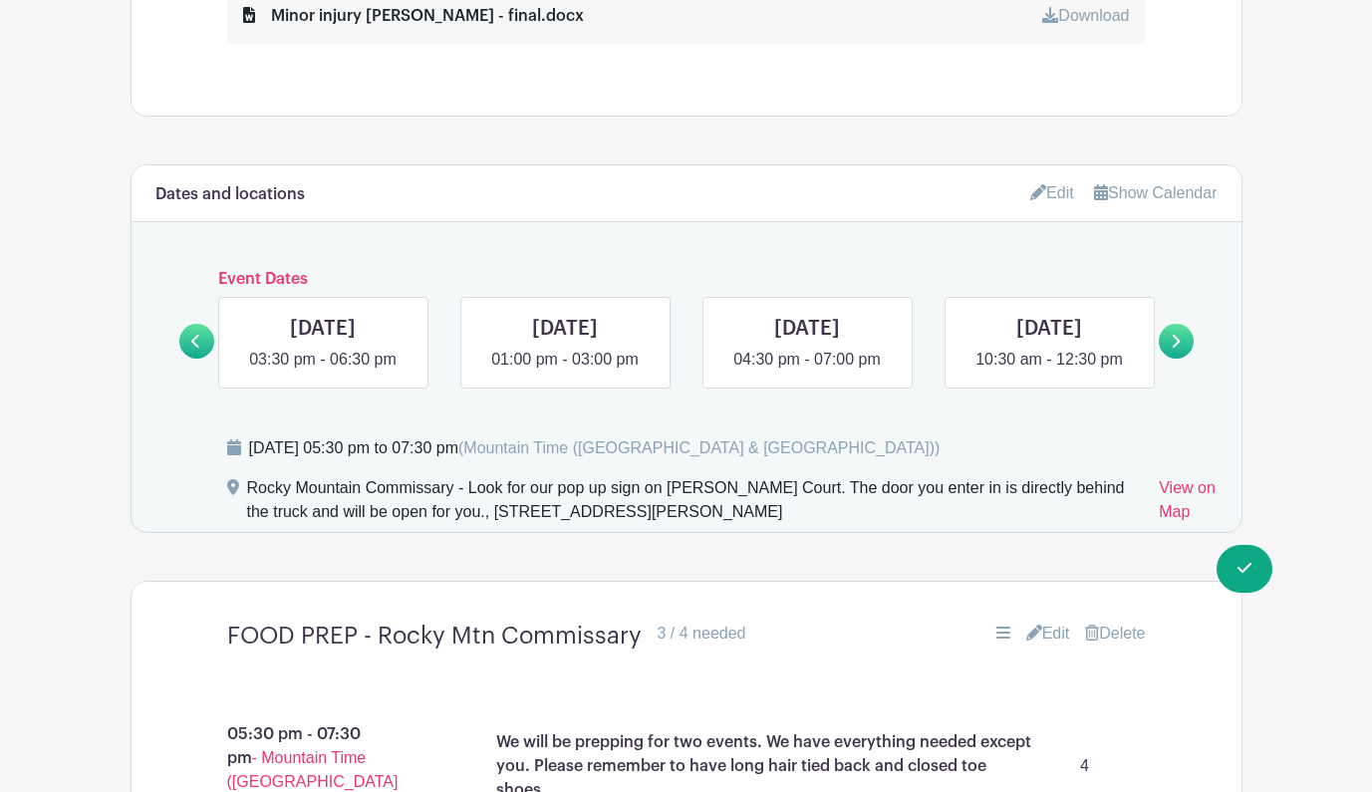
scroll to position [1174, 0]
click at [381, 336] on link at bounding box center [344, 321] width 149 height 31
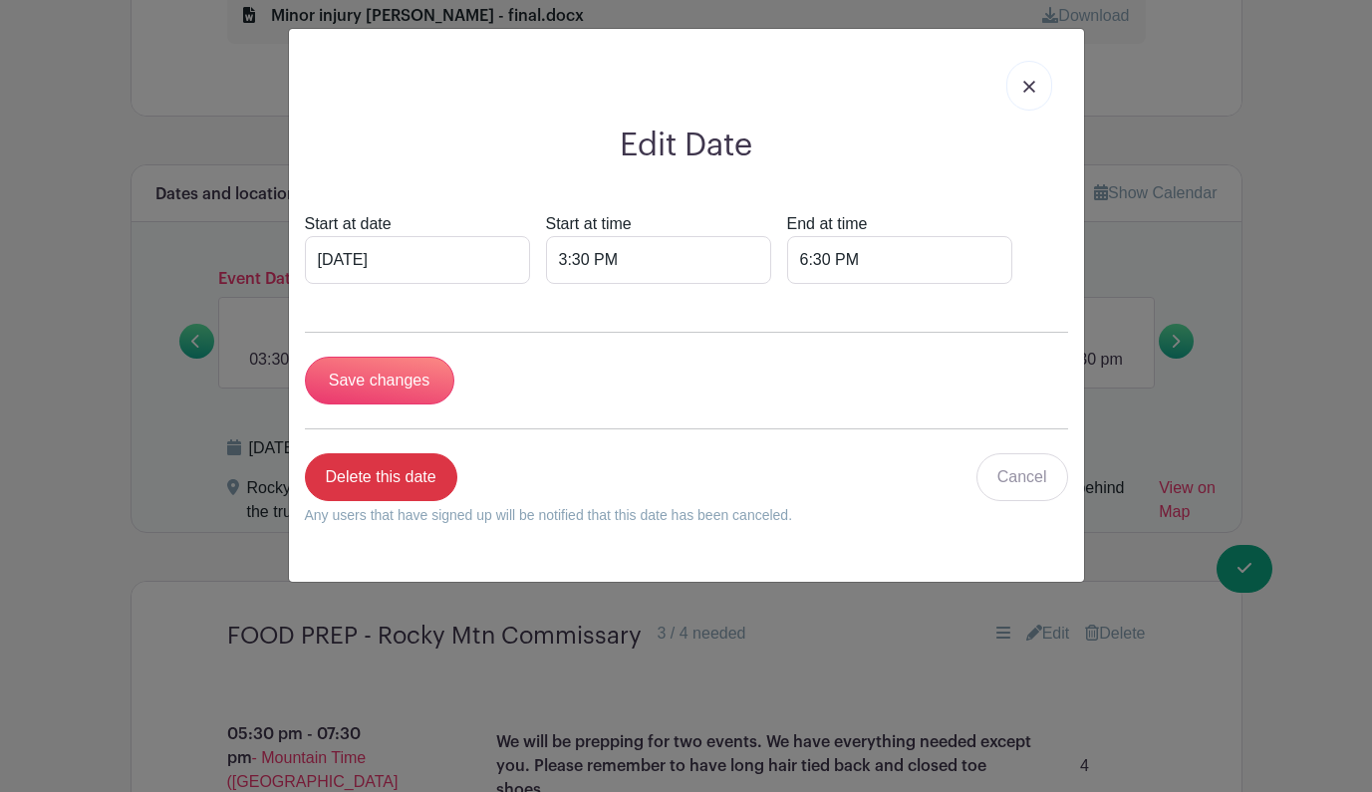
click at [1021, 80] on link at bounding box center [1029, 86] width 46 height 50
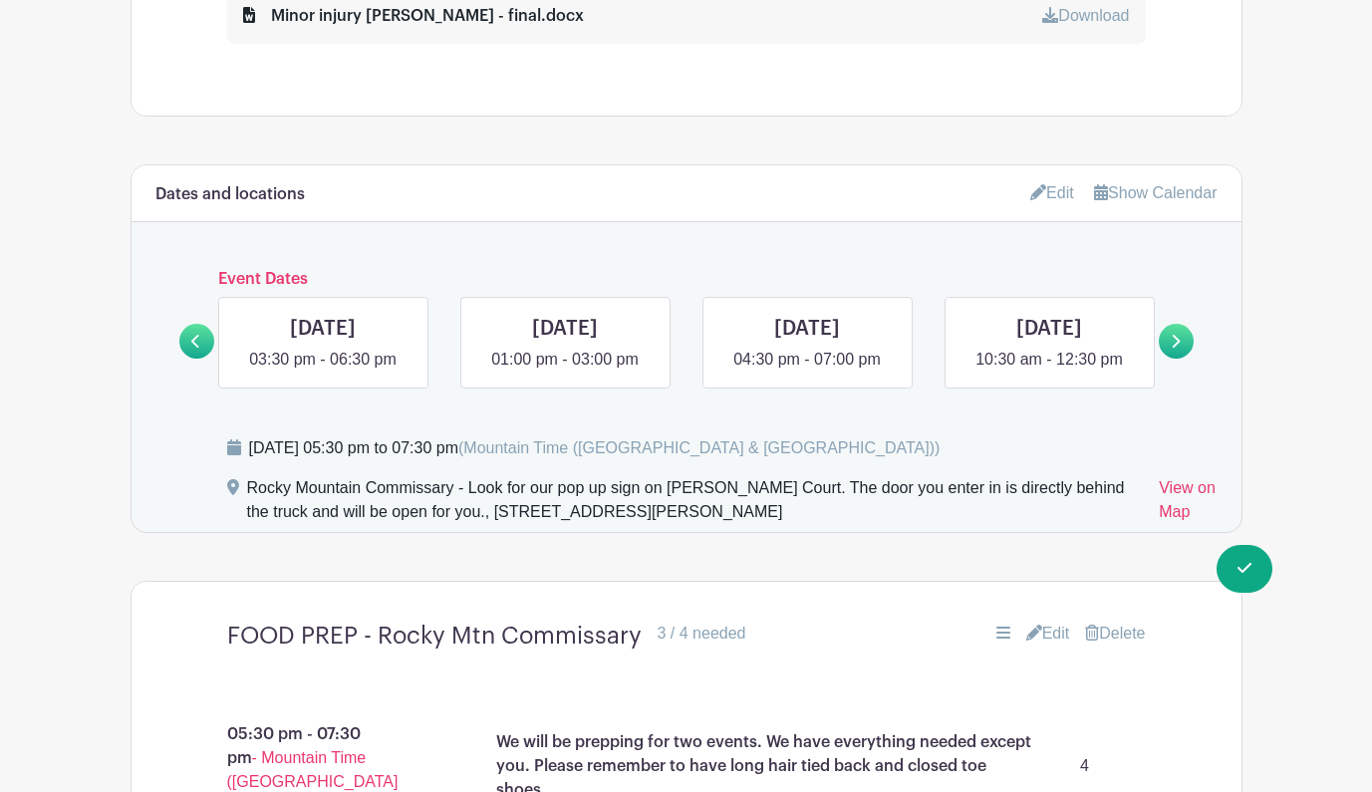
click at [1086, 514] on div "Rocky Mountain Commissary - Look for our pop up sign on [PERSON_NAME] Court. Th…" at bounding box center [695, 504] width 897 height 56
click at [1048, 192] on link "Edit" at bounding box center [1052, 192] width 44 height 33
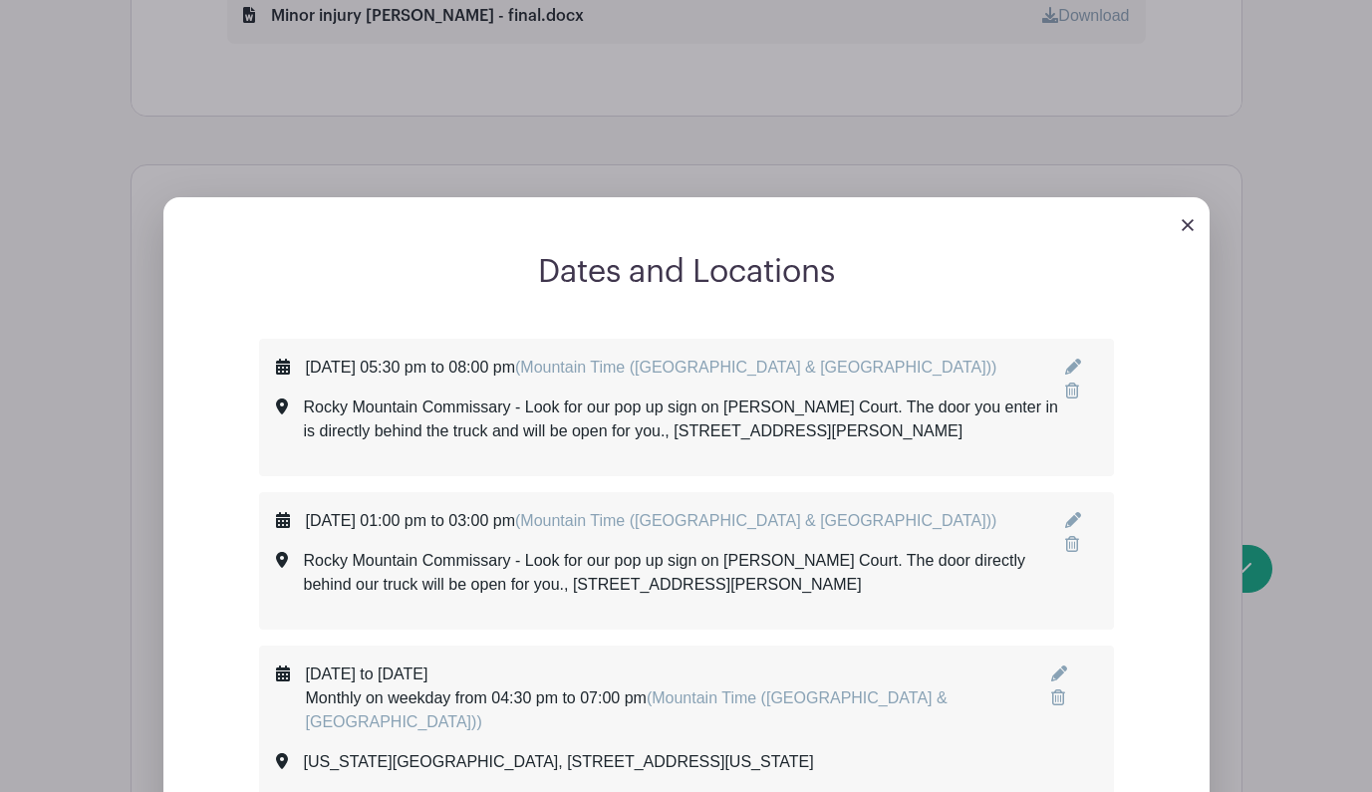
click at [1186, 227] on img at bounding box center [1188, 225] width 12 height 12
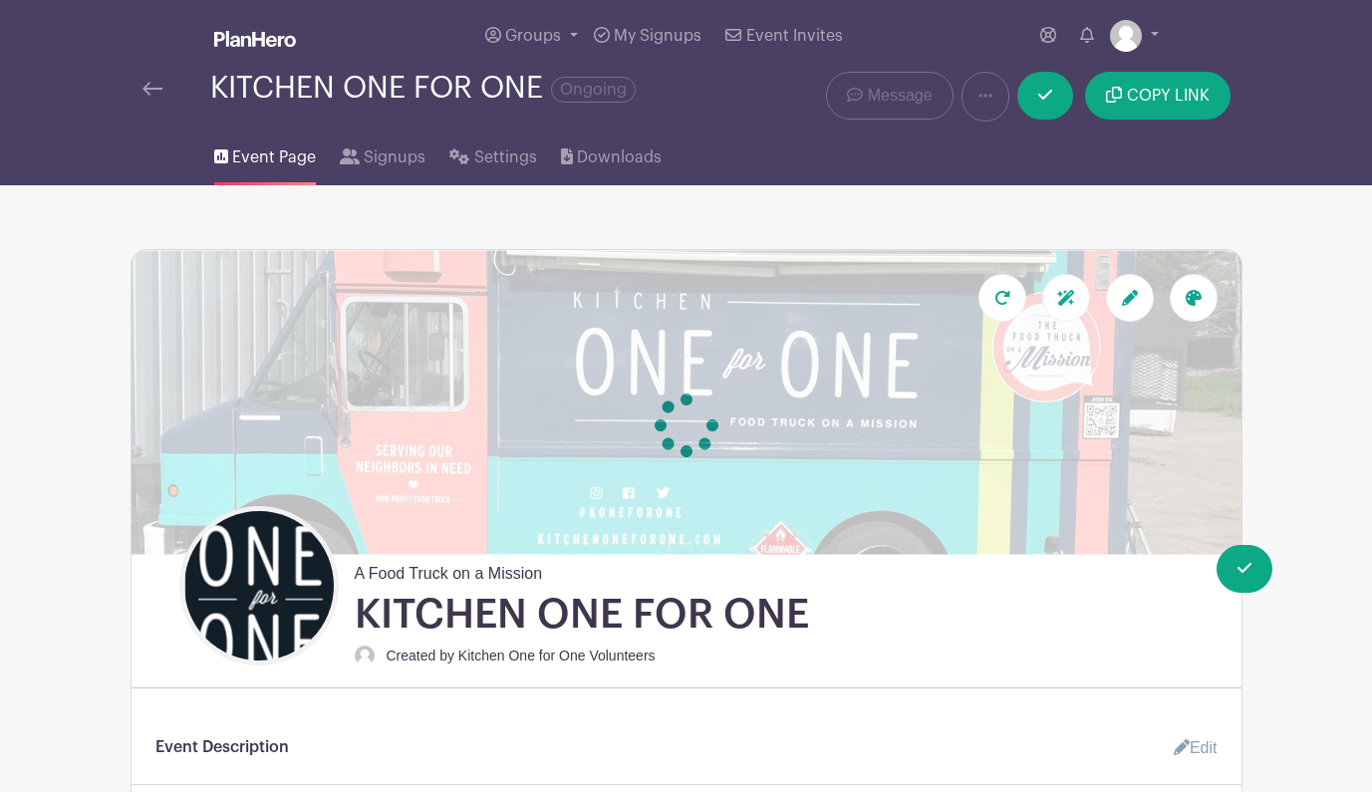
scroll to position [0, 0]
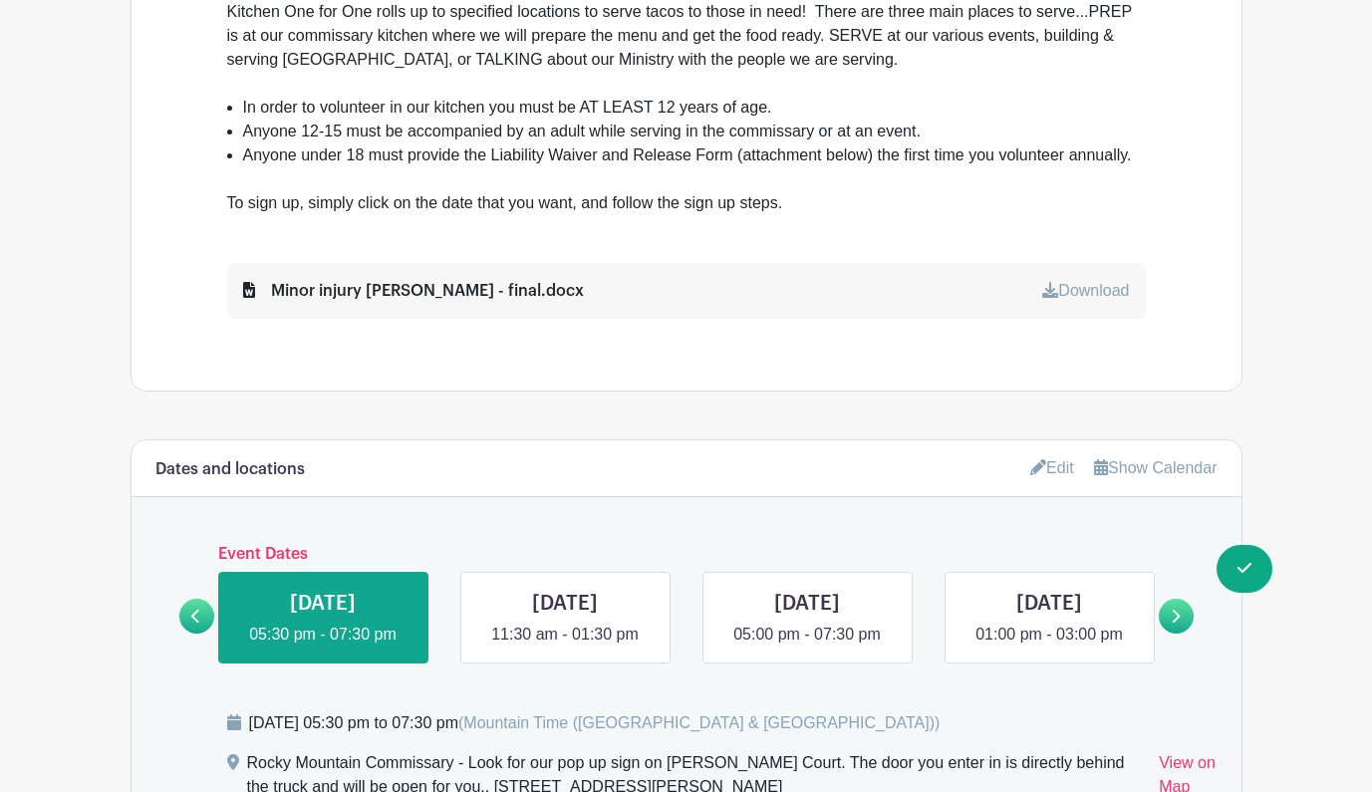
scroll to position [877, 0]
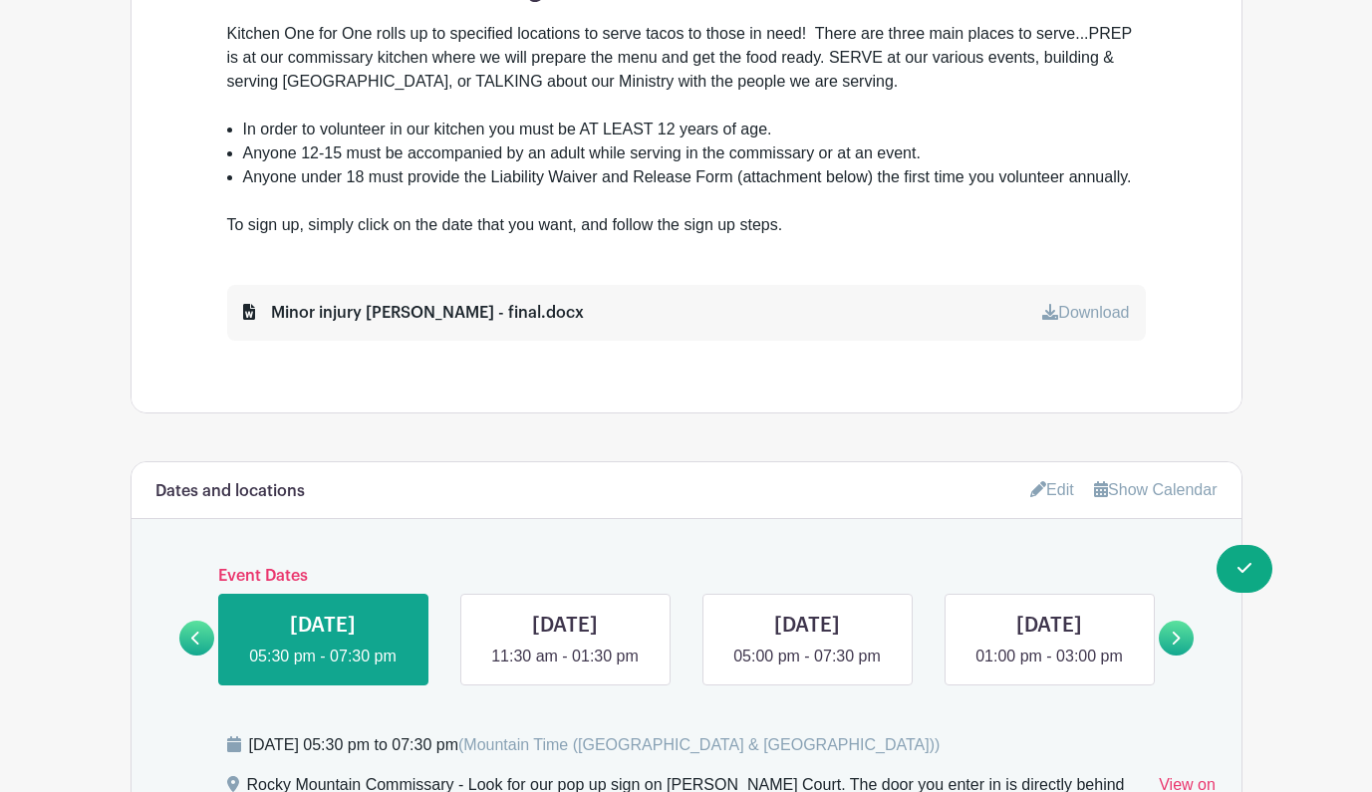
click at [1189, 641] on link at bounding box center [1176, 638] width 35 height 35
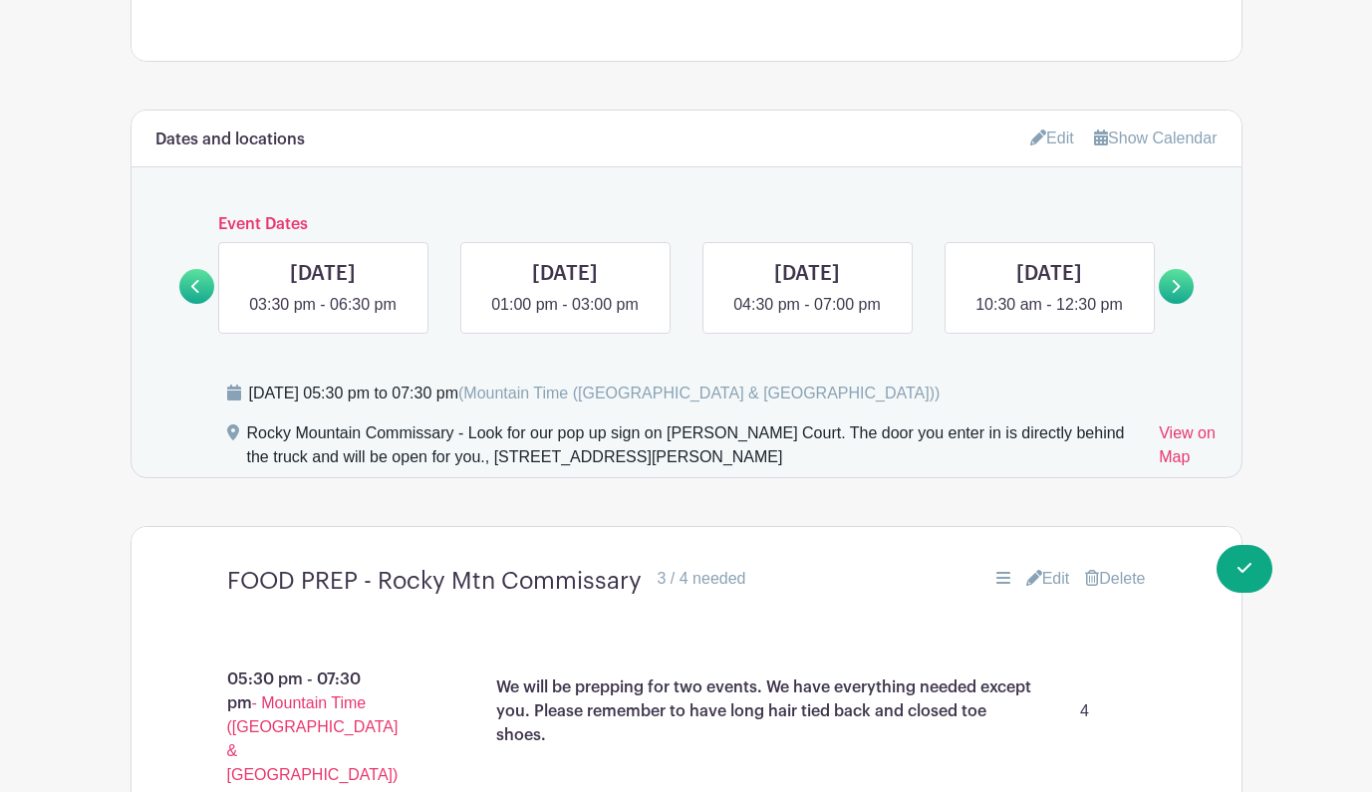
scroll to position [1213, 0]
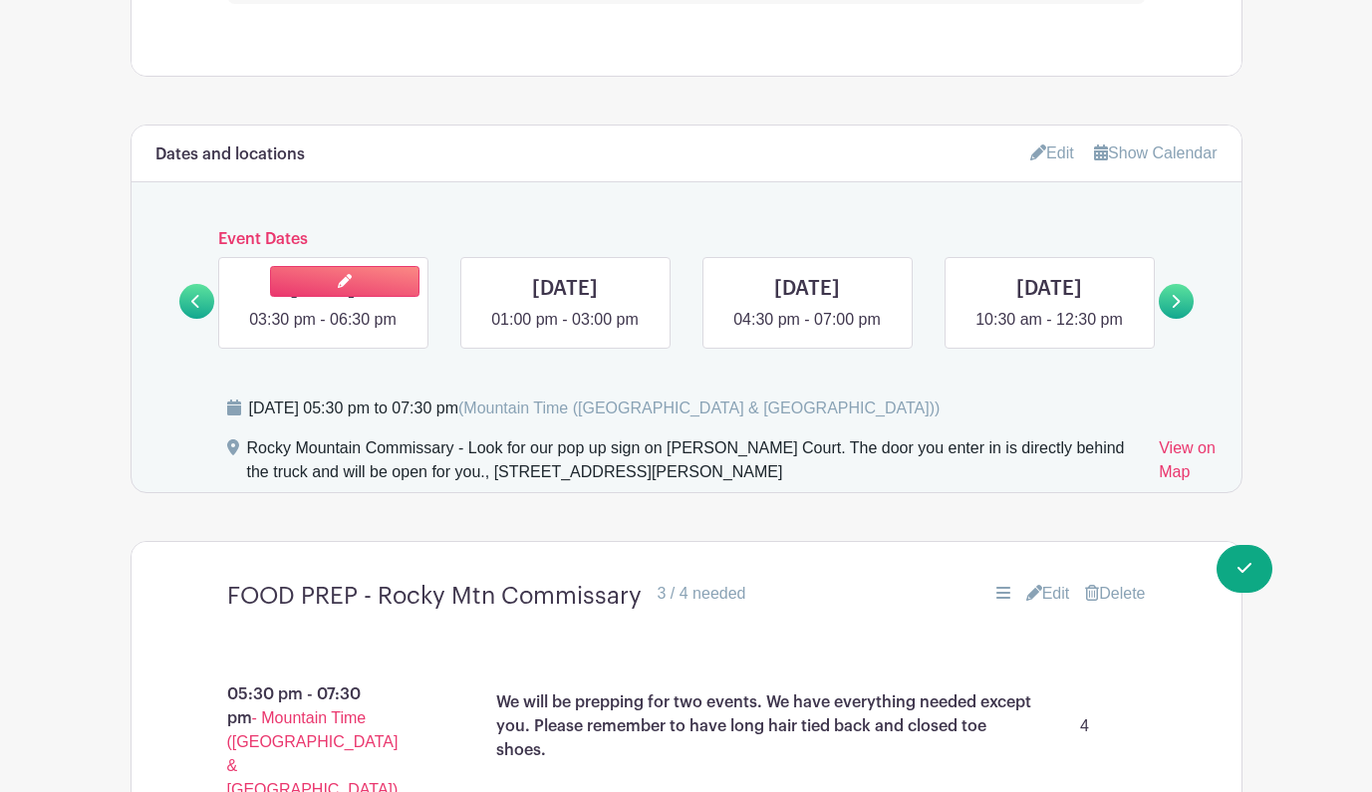
click at [323, 332] on link at bounding box center [323, 332] width 0 height 0
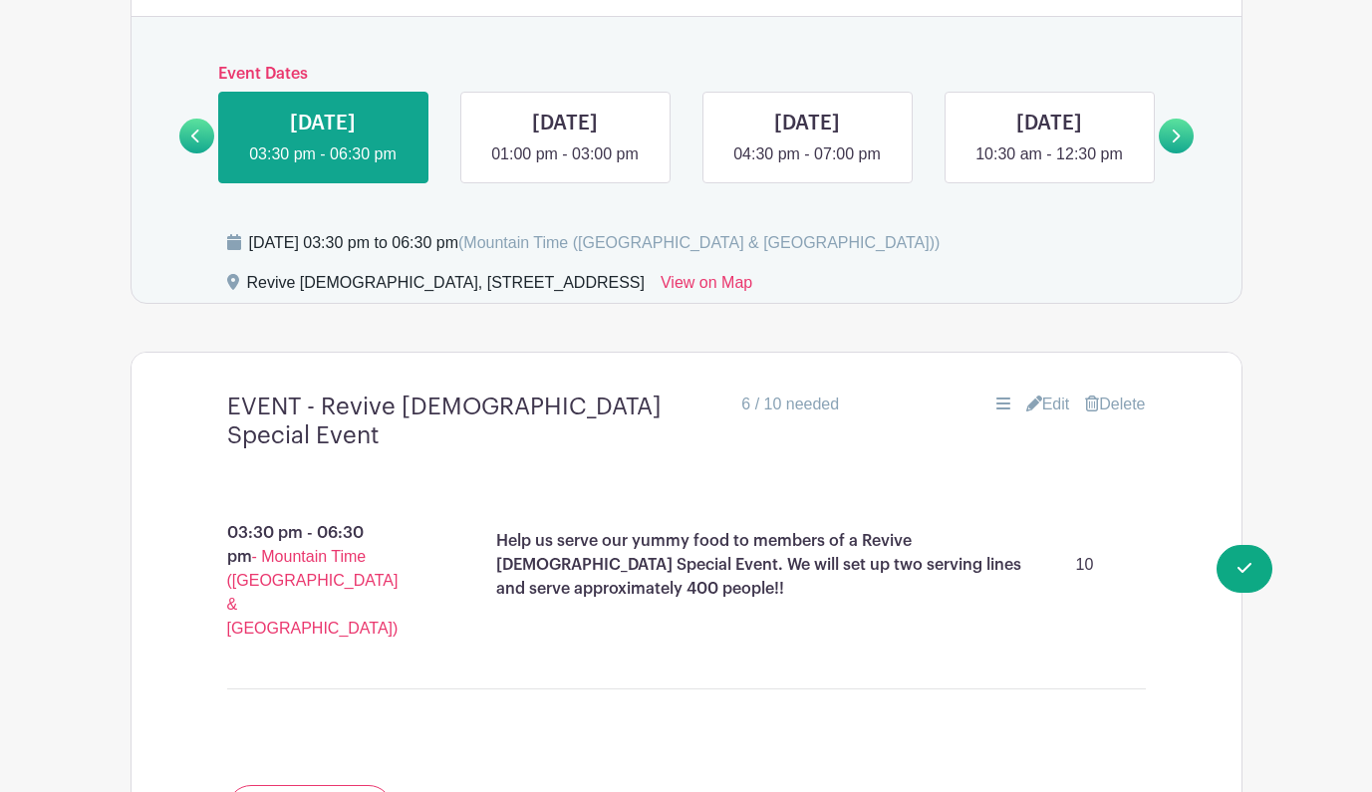
scroll to position [1381, 0]
